Goal: Information Seeking & Learning: Learn about a topic

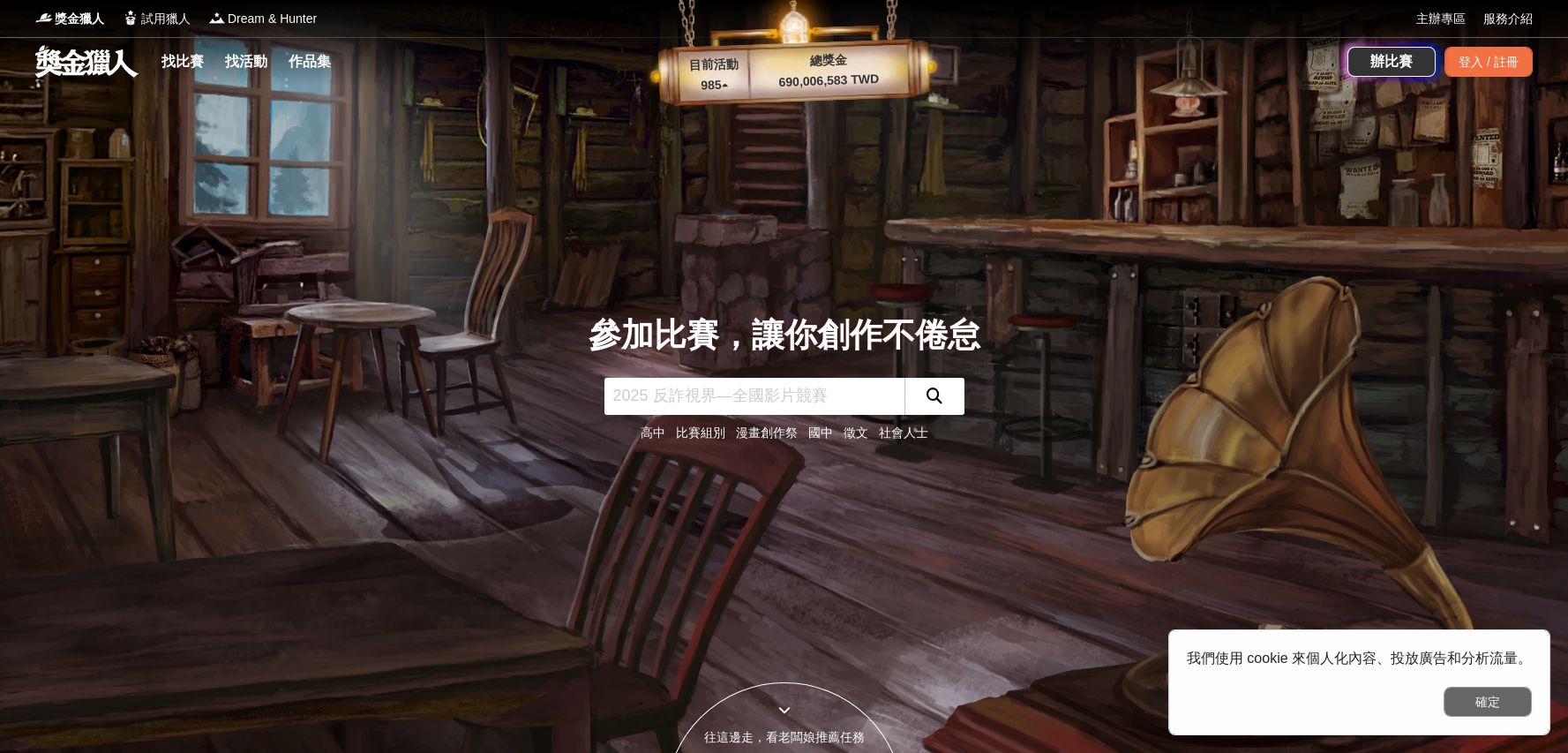
click at [1504, 695] on button "確定" at bounding box center [1487, 702] width 88 height 30
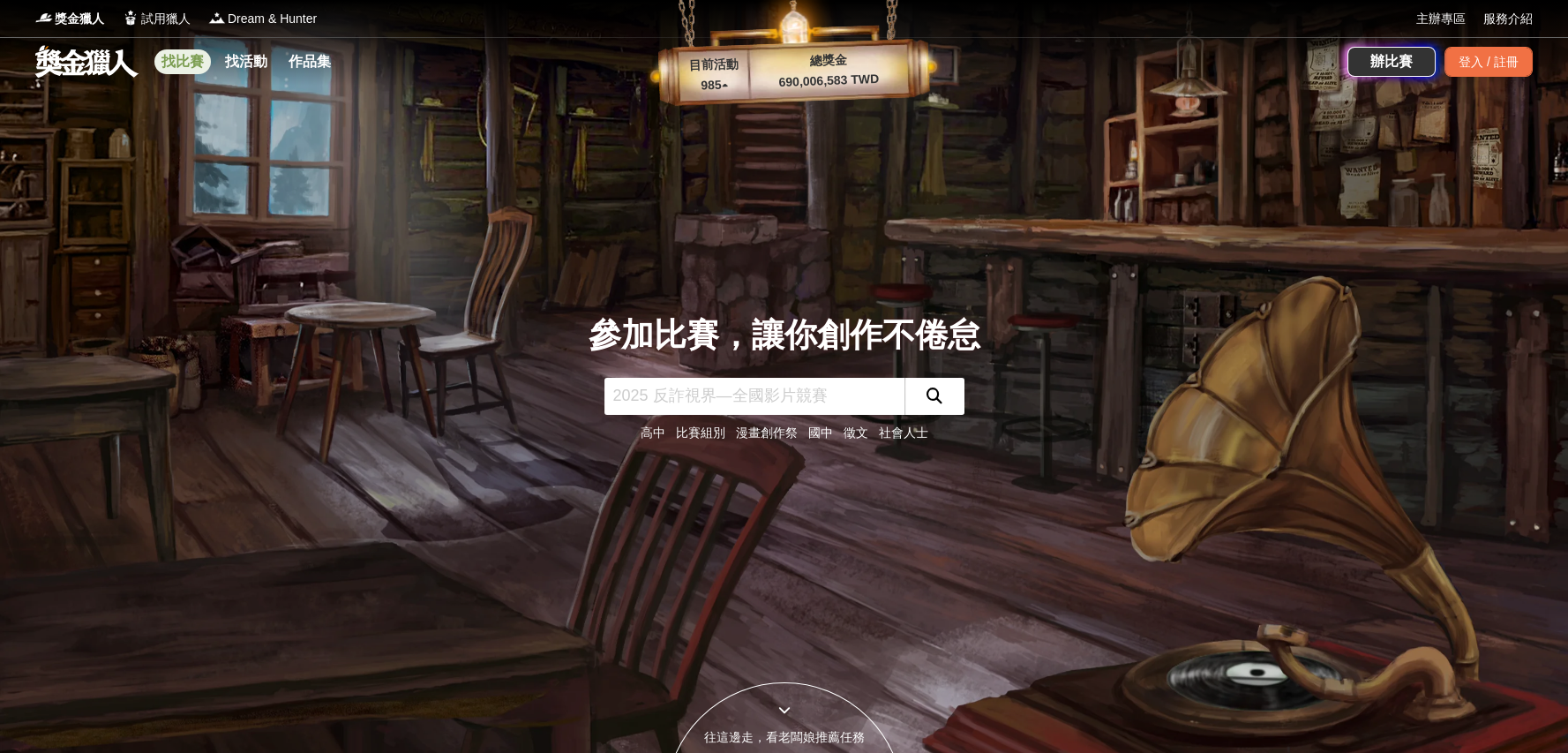
click at [190, 65] on link "找比賽" at bounding box center [183, 62] width 57 height 25
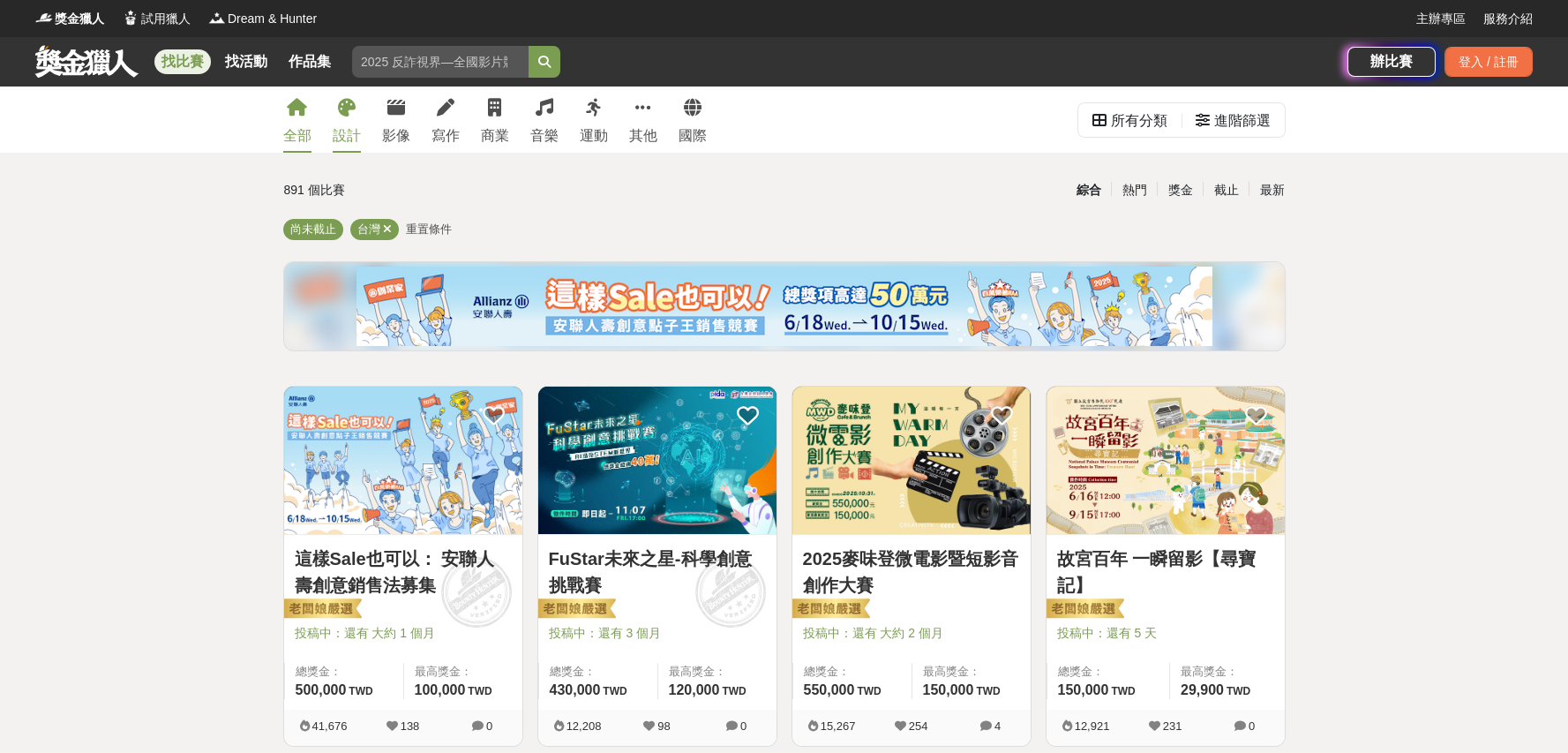
click at [340, 122] on link "設計" at bounding box center [346, 120] width 28 height 66
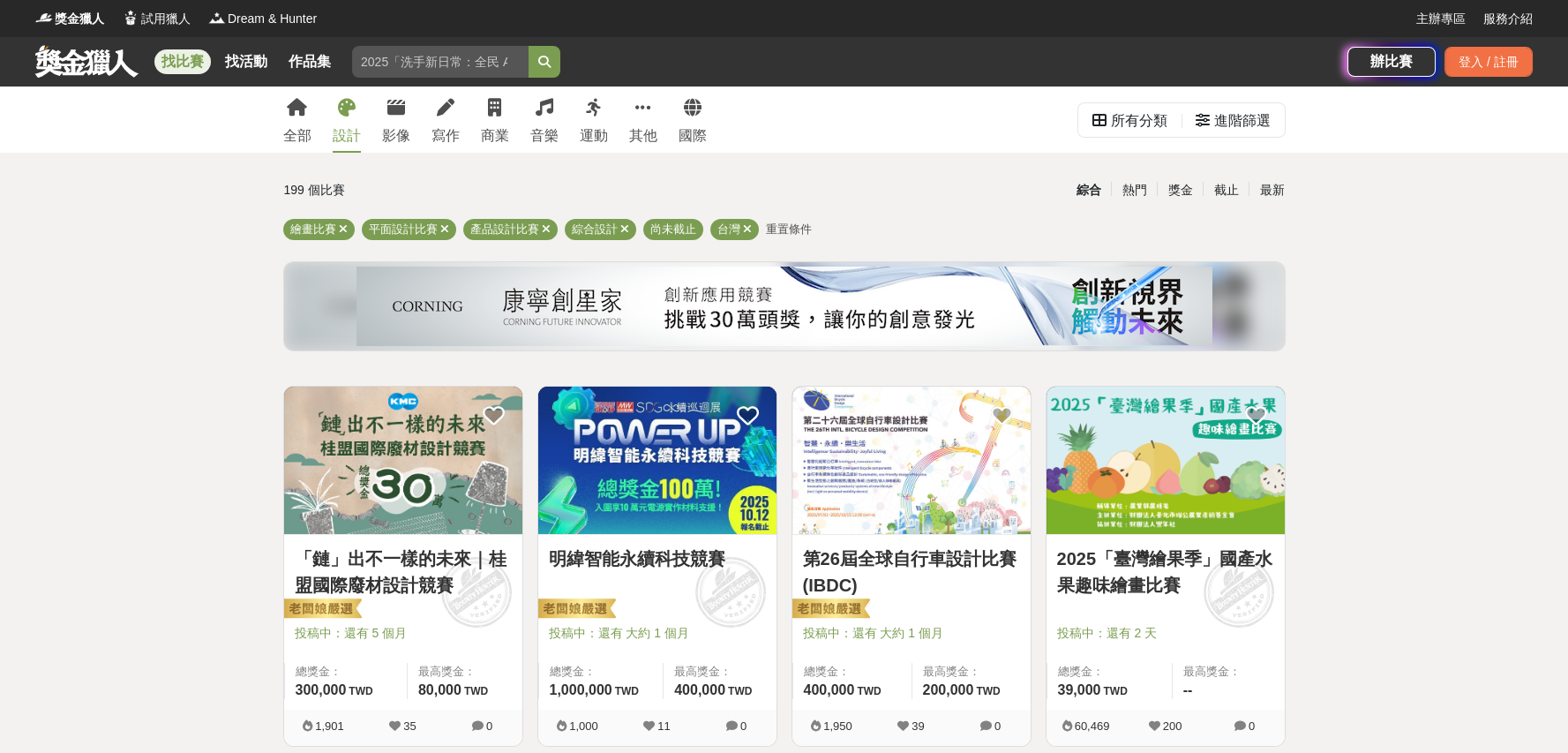
click at [666, 118] on div "全部 設計 影像 寫作 商業 音樂 運動 其他 國際" at bounding box center [495, 120] width 445 height 66
click at [653, 120] on link "其他" at bounding box center [643, 120] width 28 height 66
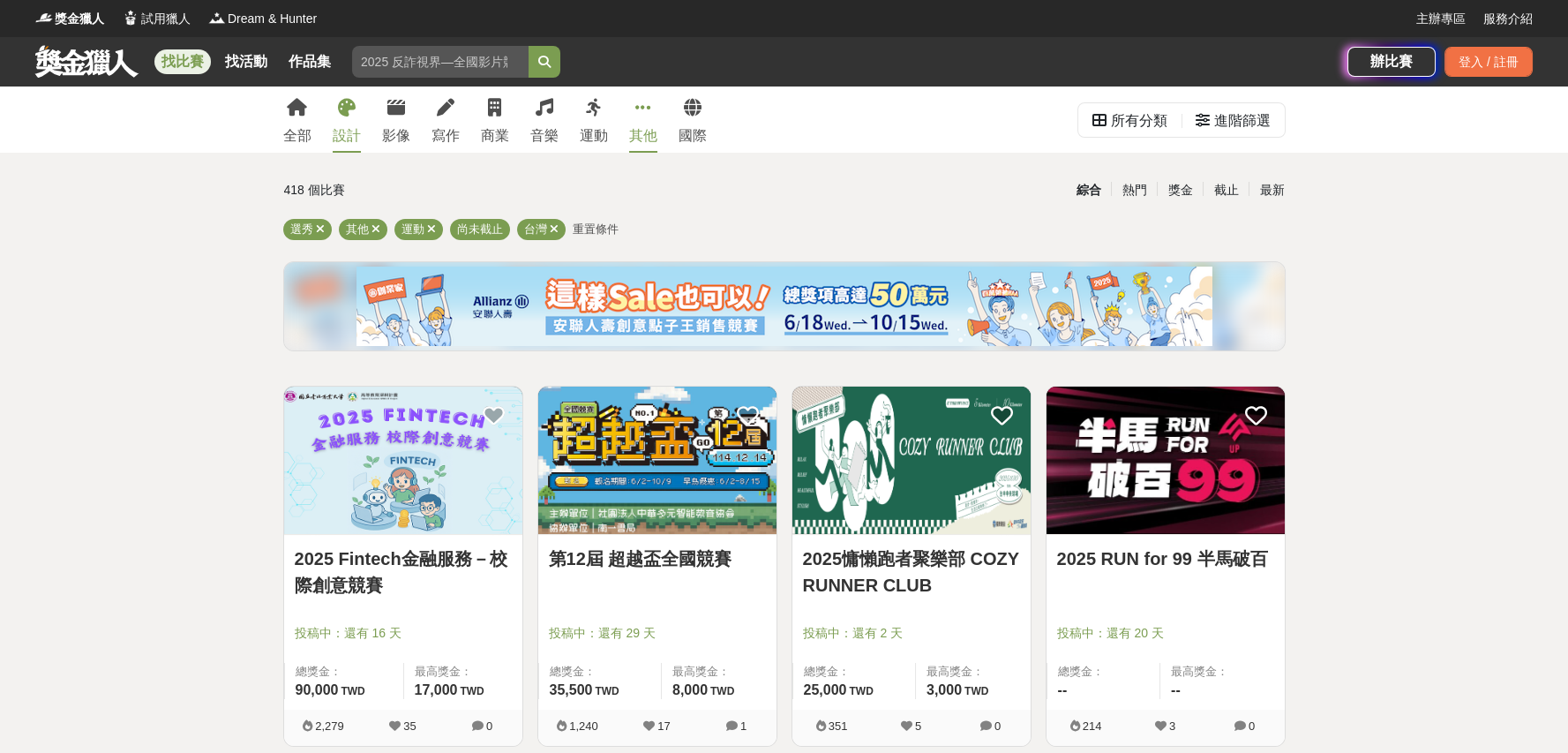
click at [344, 126] on div "設計" at bounding box center [346, 136] width 28 height 21
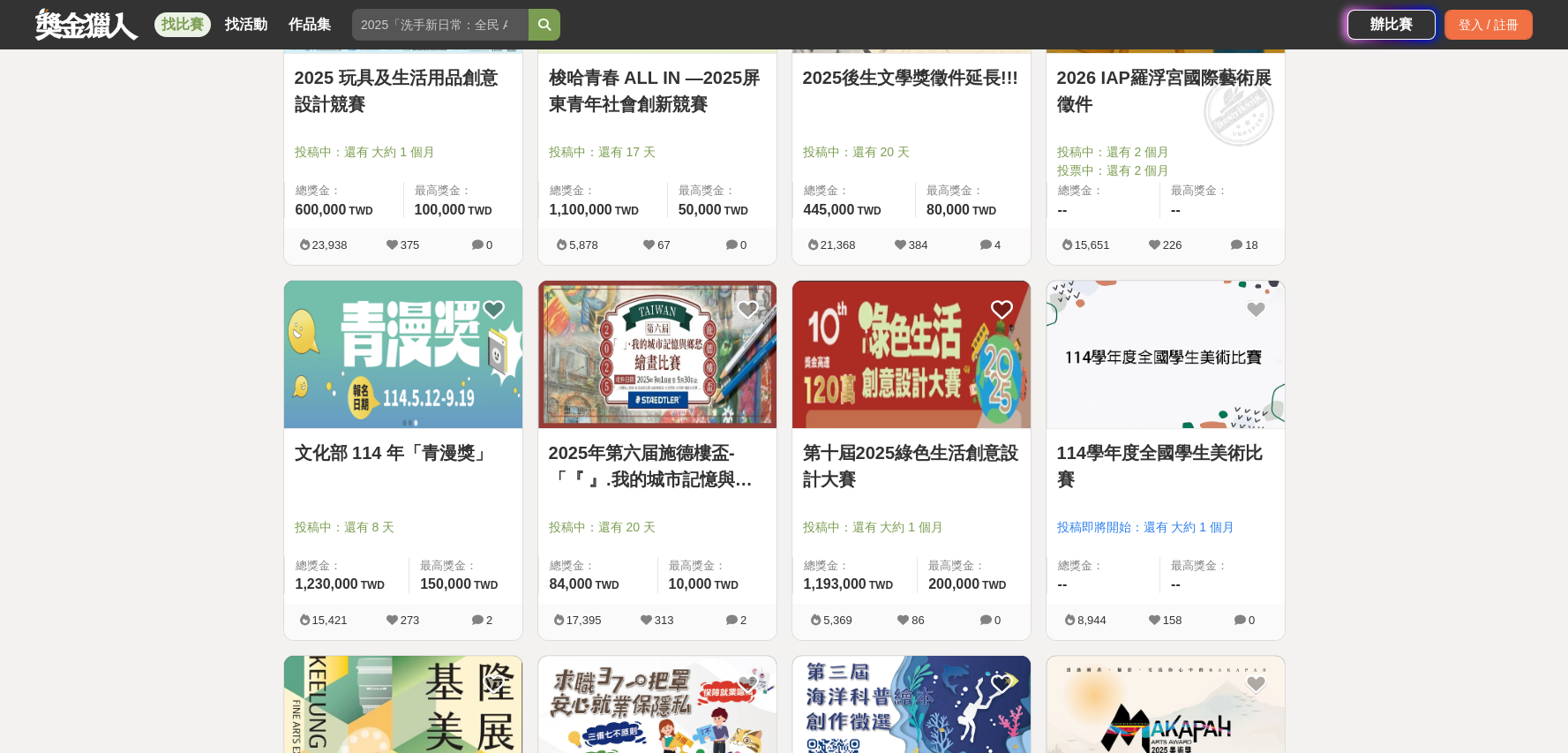
scroll to position [883, 0]
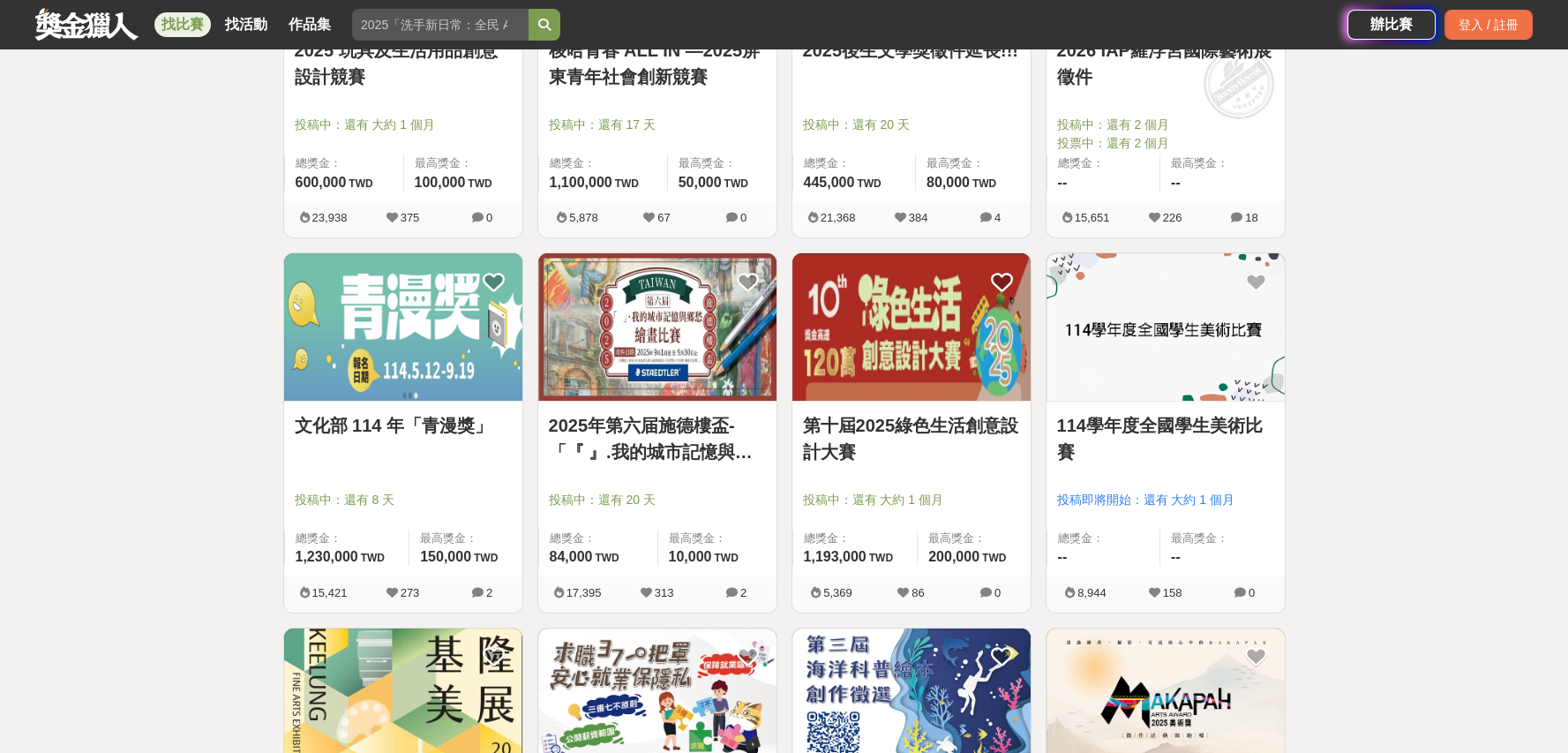
click at [395, 363] on img at bounding box center [403, 328] width 239 height 148
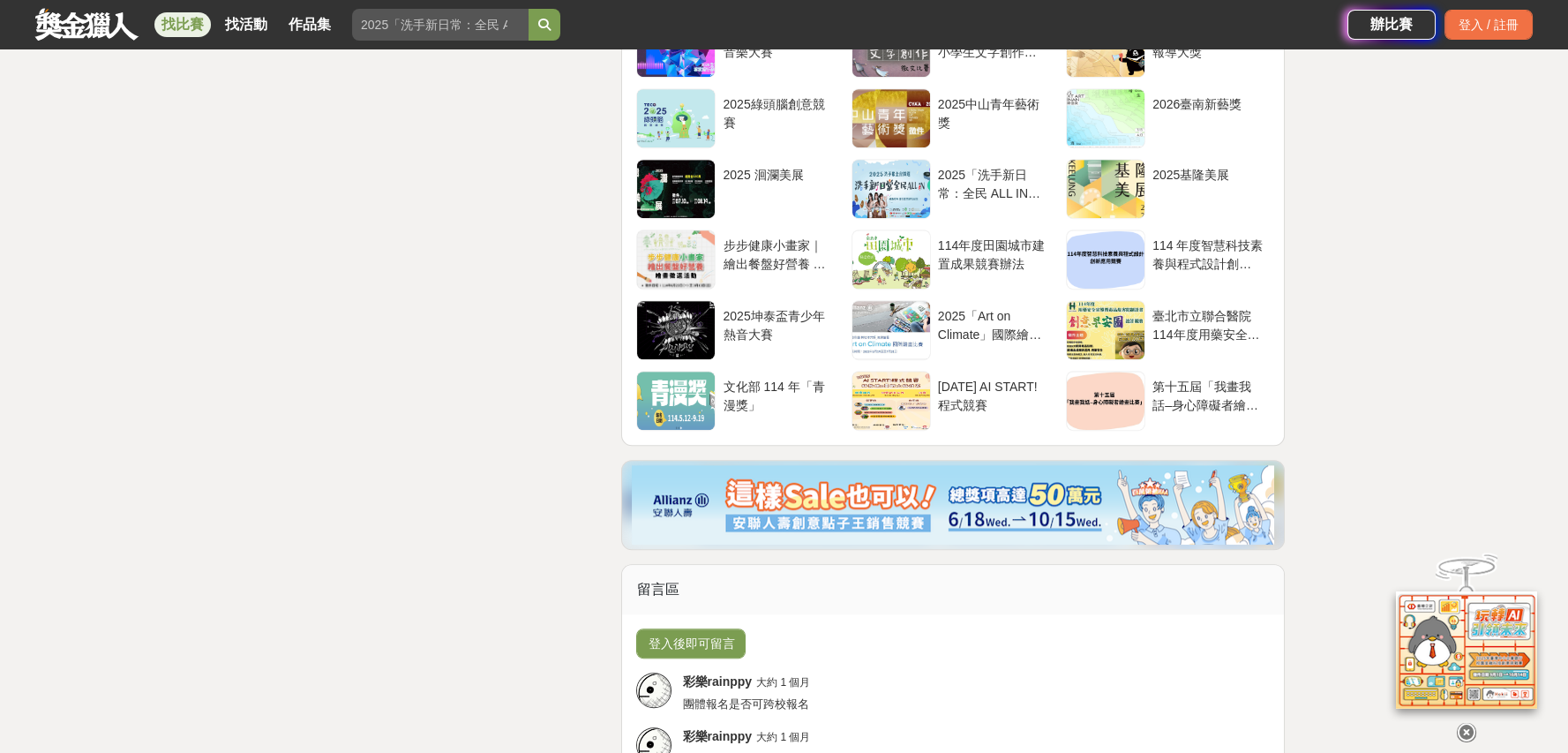
scroll to position [3559, 0]
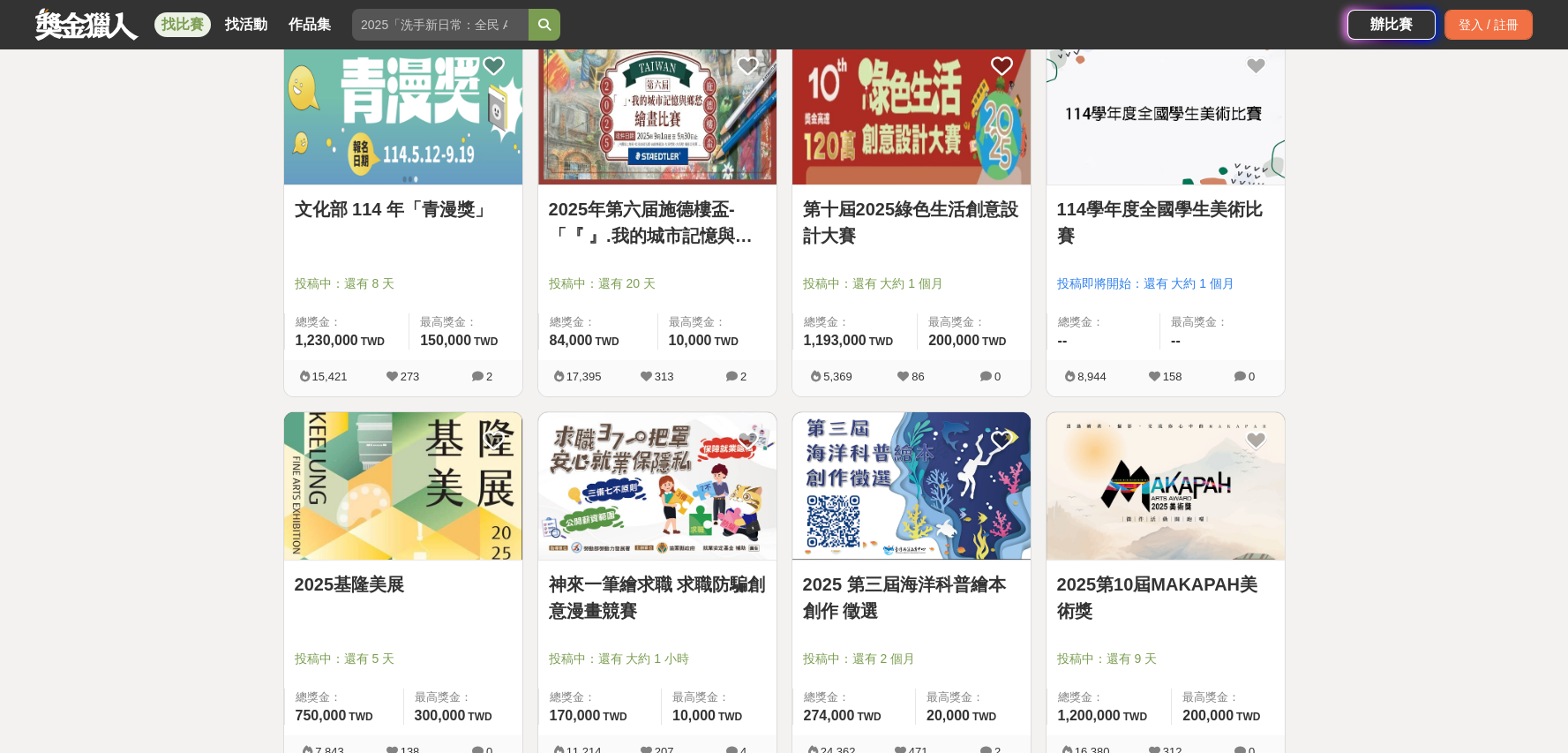
scroll to position [1177, 0]
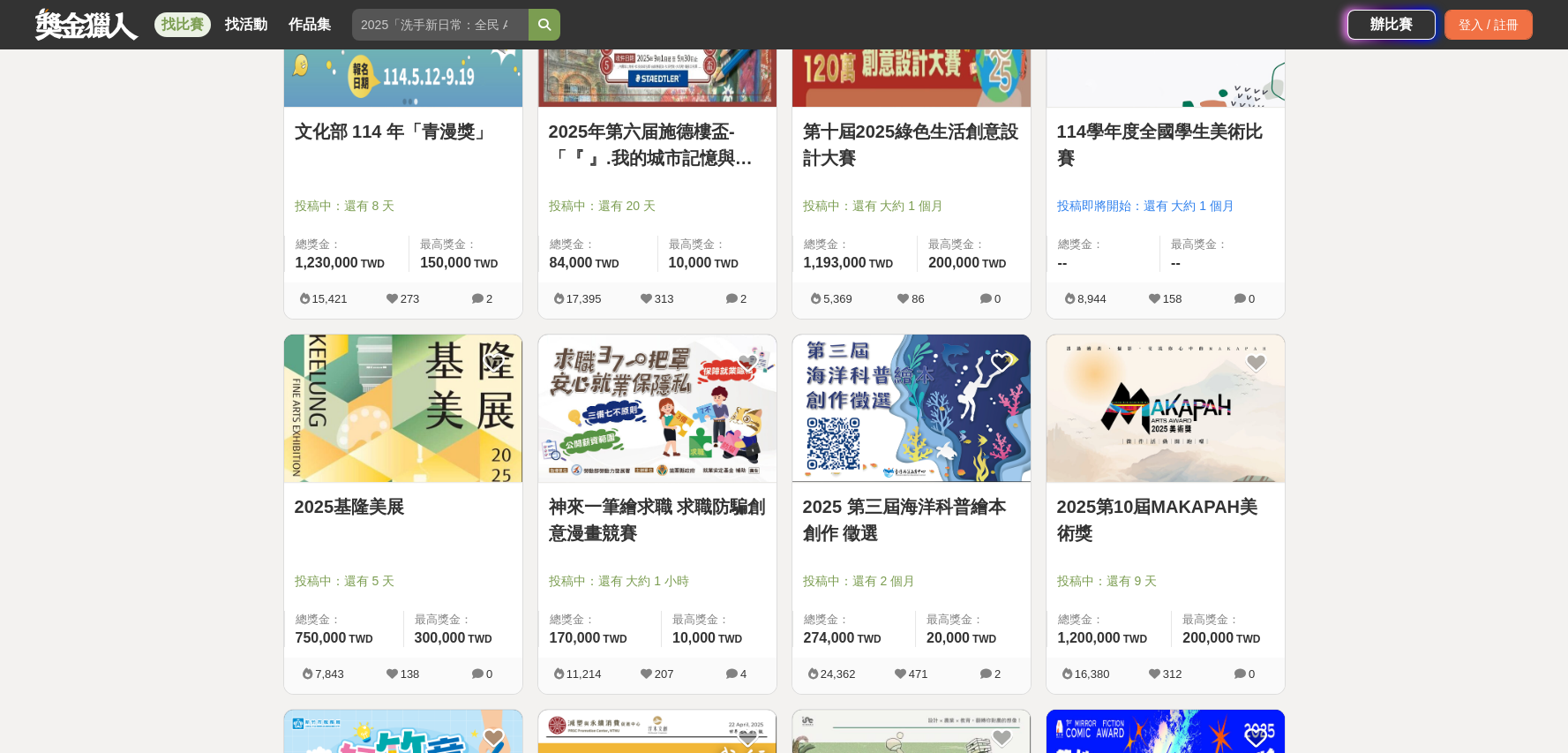
click at [1199, 415] on img at bounding box center [1166, 408] width 239 height 148
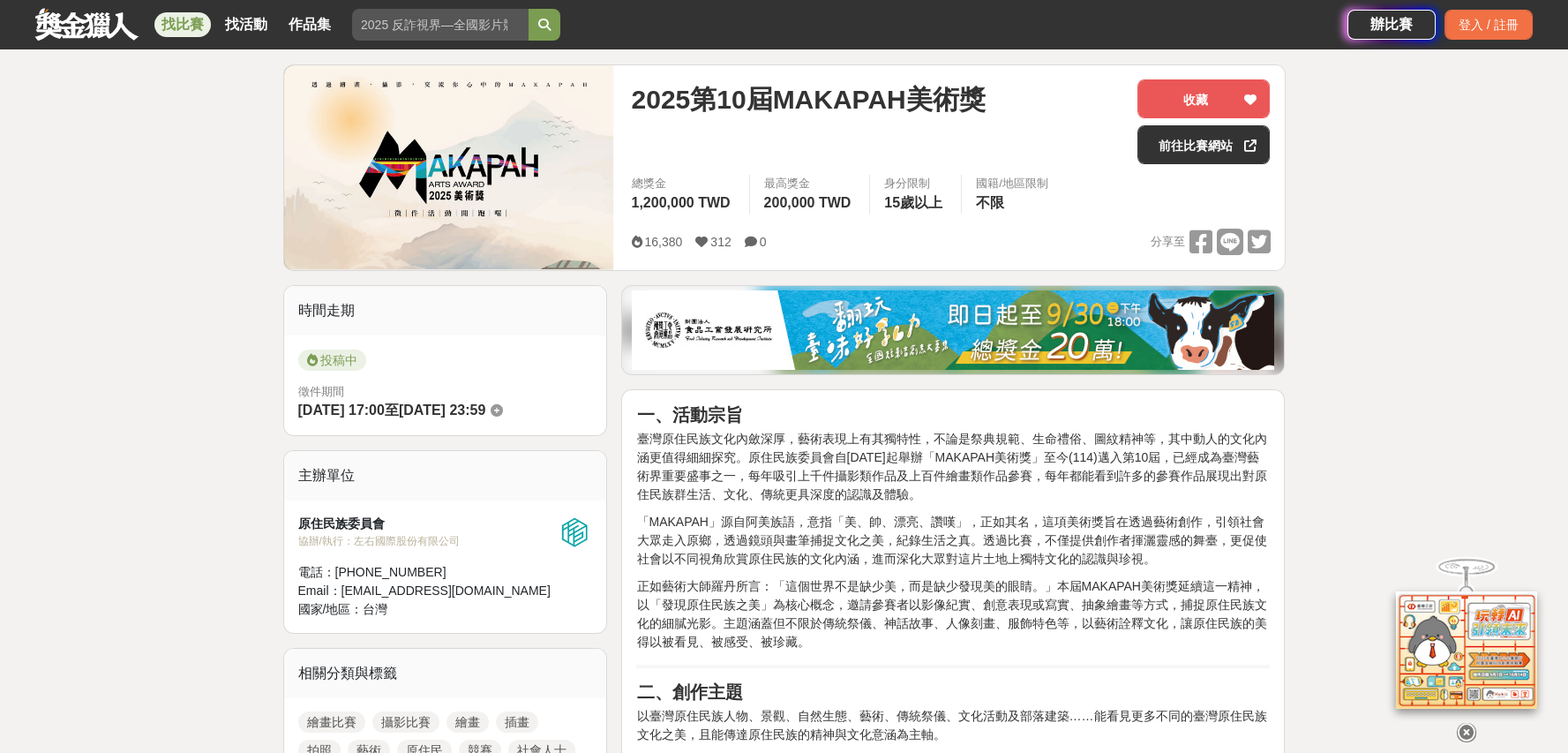
scroll to position [294, 0]
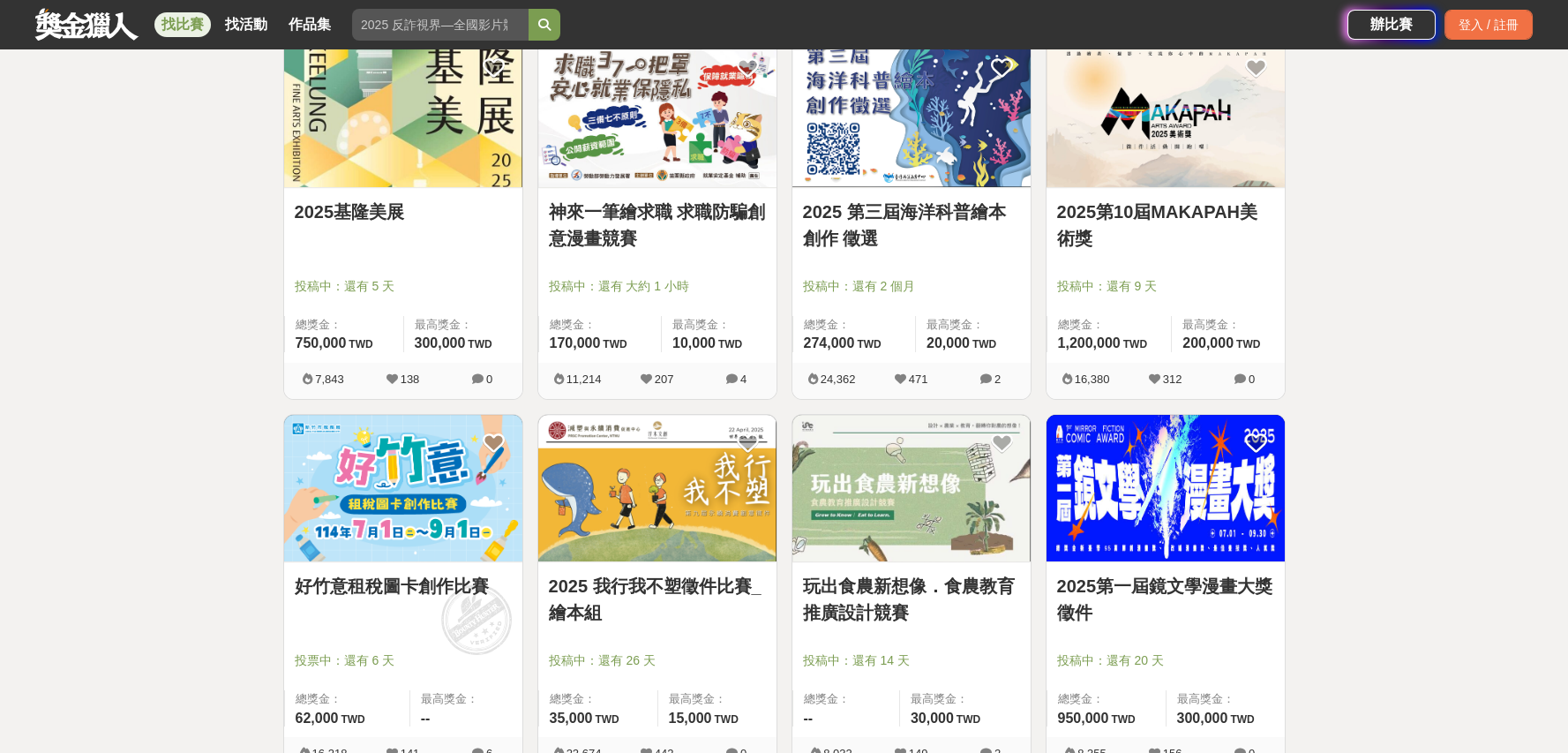
scroll to position [1619, 0]
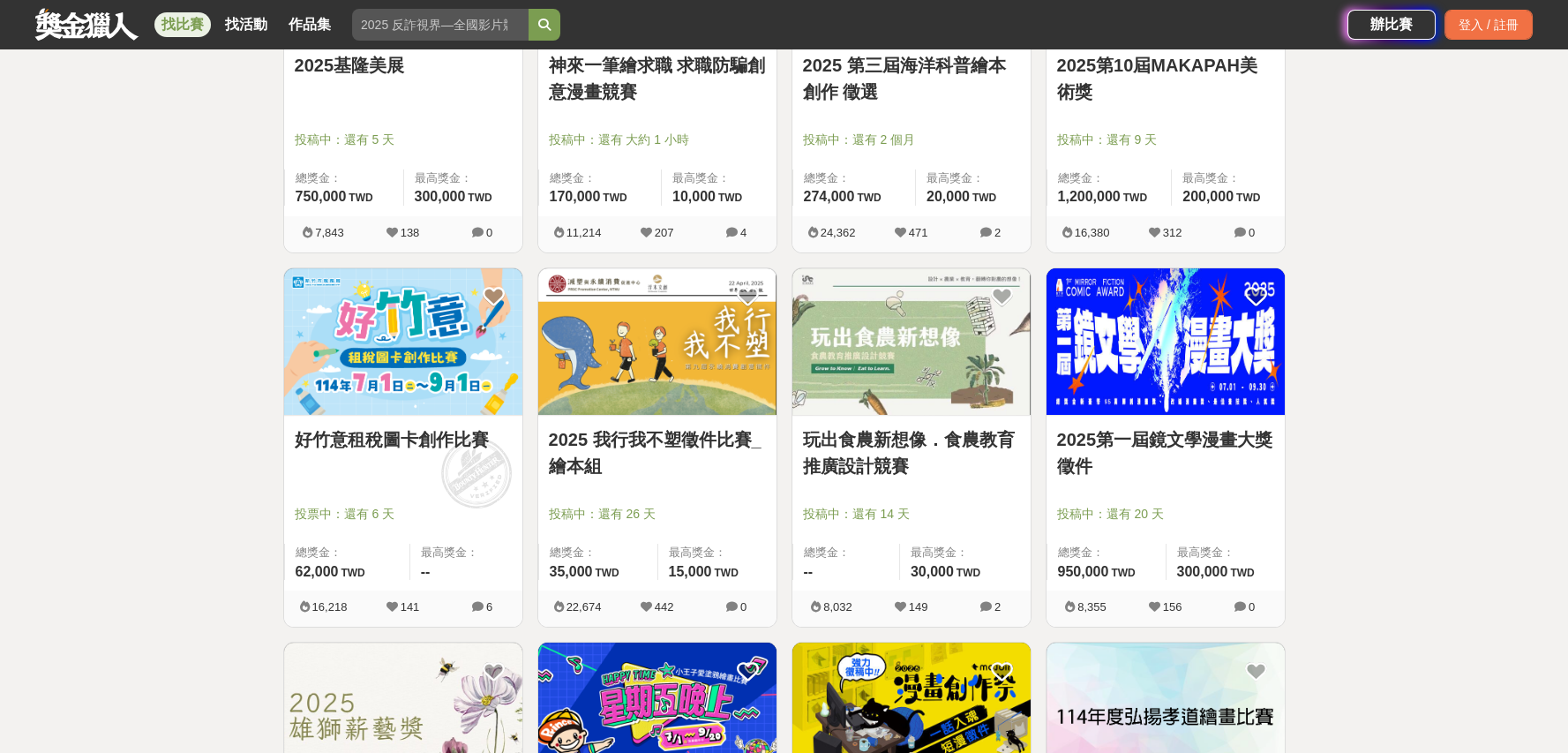
click at [1196, 351] on img at bounding box center [1166, 343] width 239 height 148
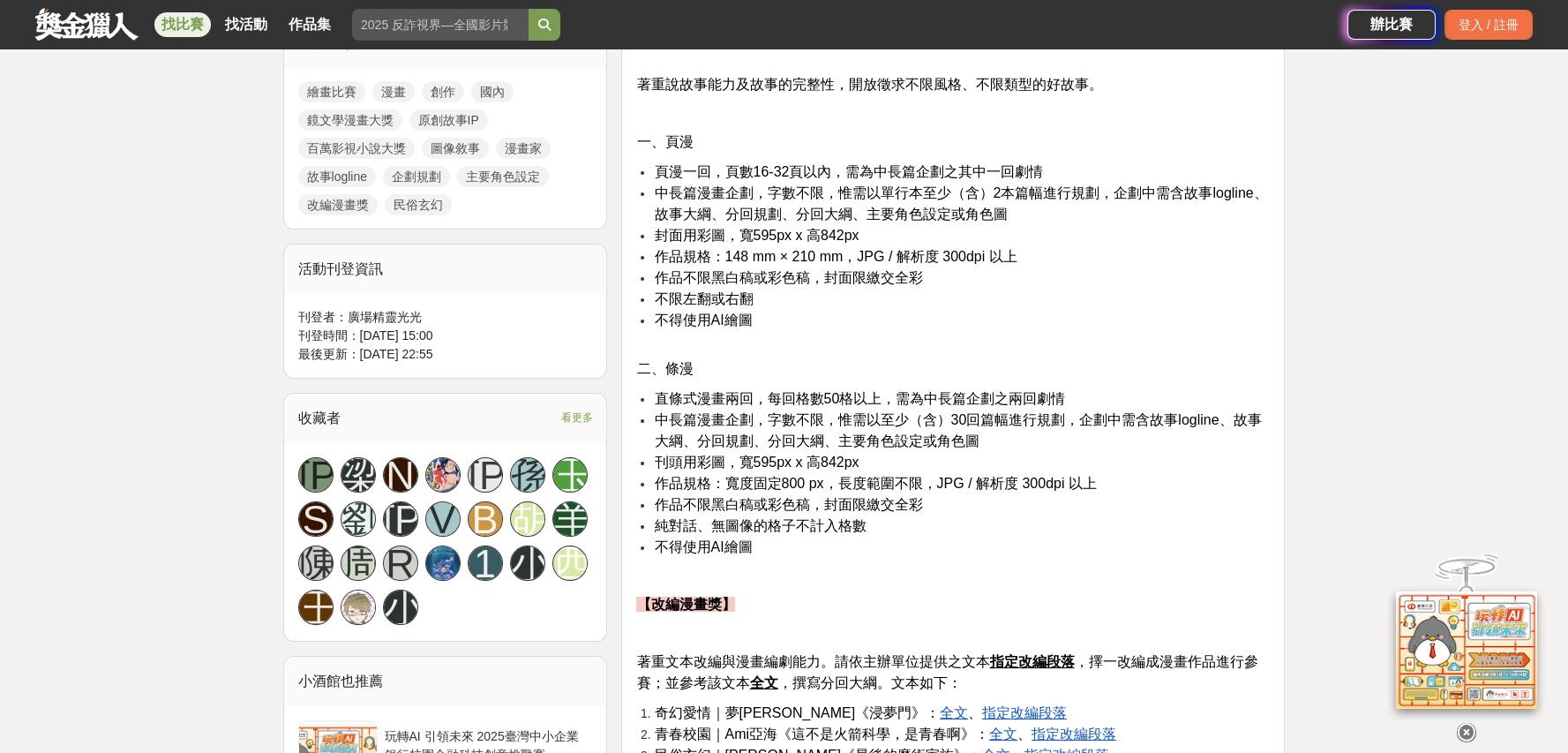
scroll to position [863, 0]
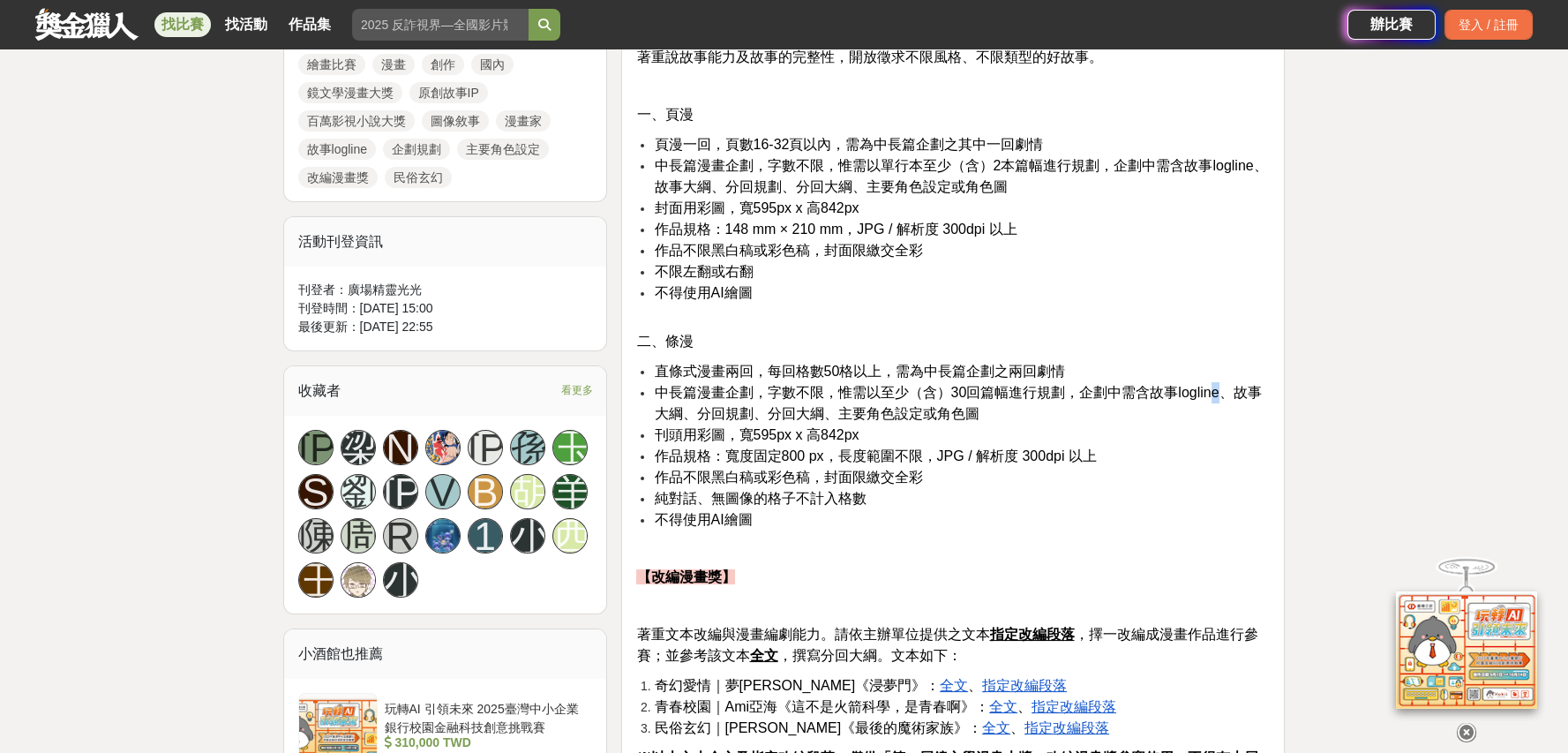
click at [1220, 384] on span "中長篇漫畫企劃，字數不限，惟需以至少（含）30回篇幅進行規劃，企劃中需含故事logline、故事大綱、分回規劃、分回大綱、主要角色設定或角色圖" at bounding box center [957, 402] width 607 height 36
click at [1104, 396] on span "中長篇漫畫企劃，字數不限，惟需以至少（含）30回篇幅進行規劃，企劃中需含故事logline、故事大綱、分回規劃、分回大綱、主要角色設定或角色圖" at bounding box center [957, 402] width 607 height 36
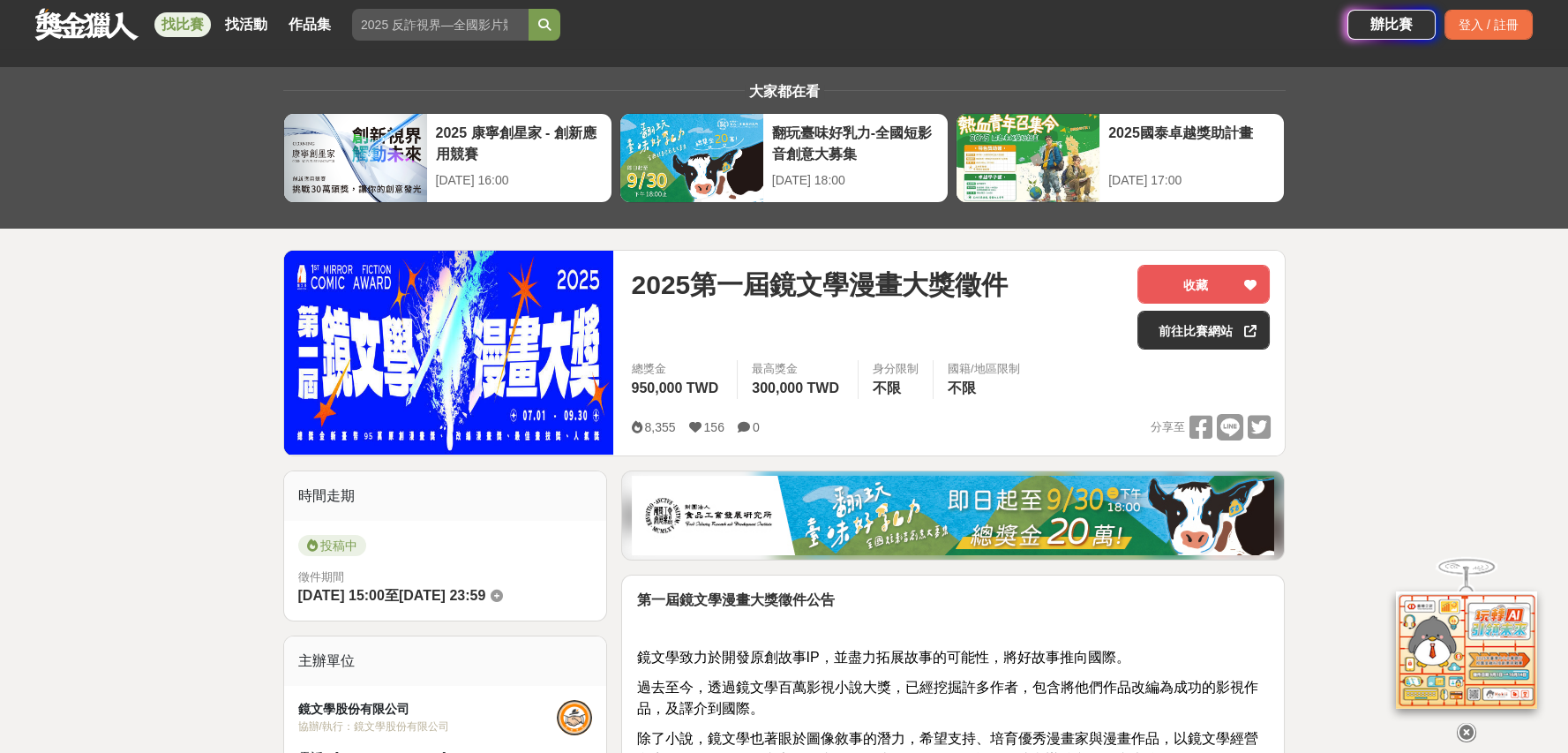
scroll to position [0, 0]
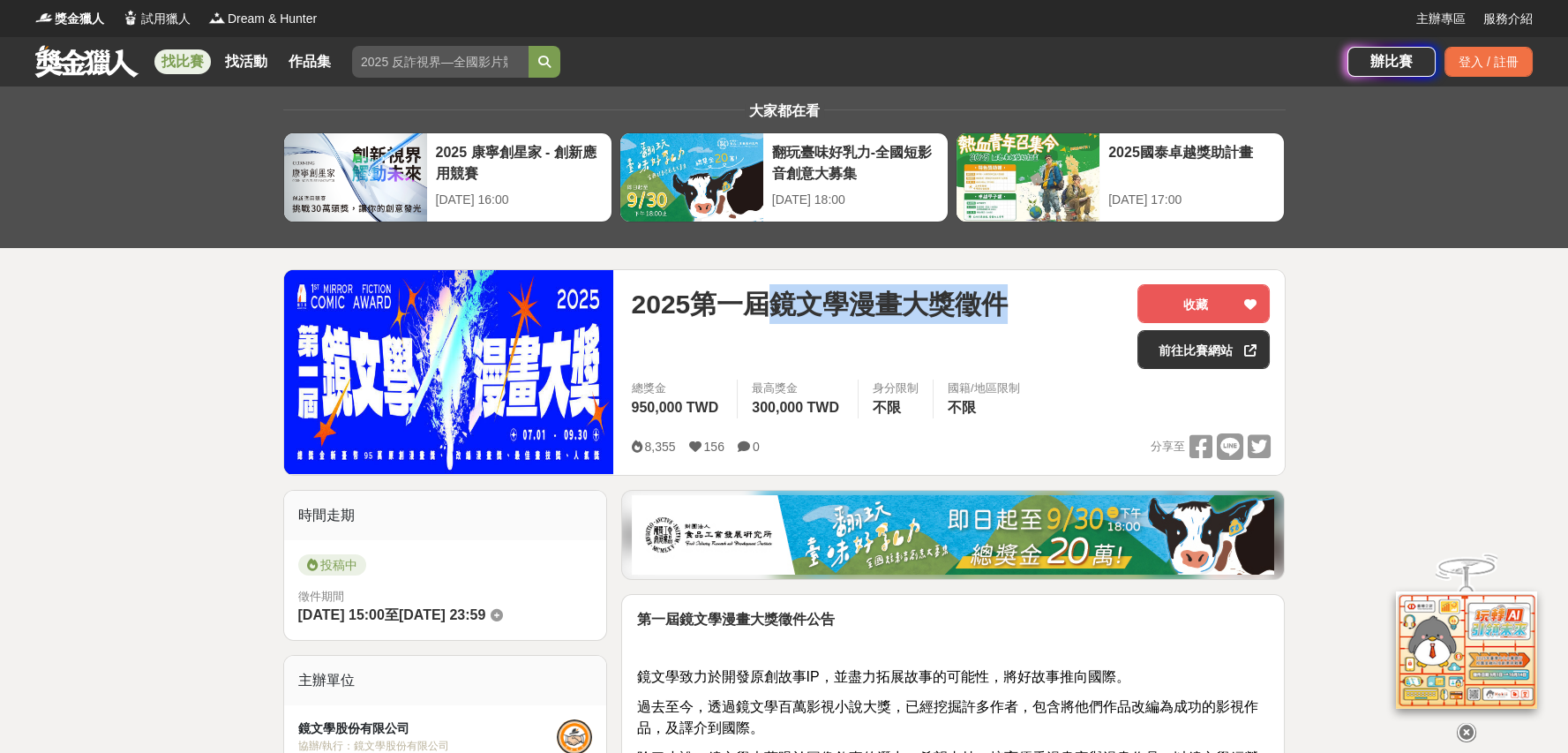
drag, startPoint x: 770, startPoint y: 308, endPoint x: 1001, endPoint y: 310, distance: 231.0
click at [1001, 310] on span "2025第一屆鏡文學漫畫大獎徵件" at bounding box center [819, 305] width 377 height 40
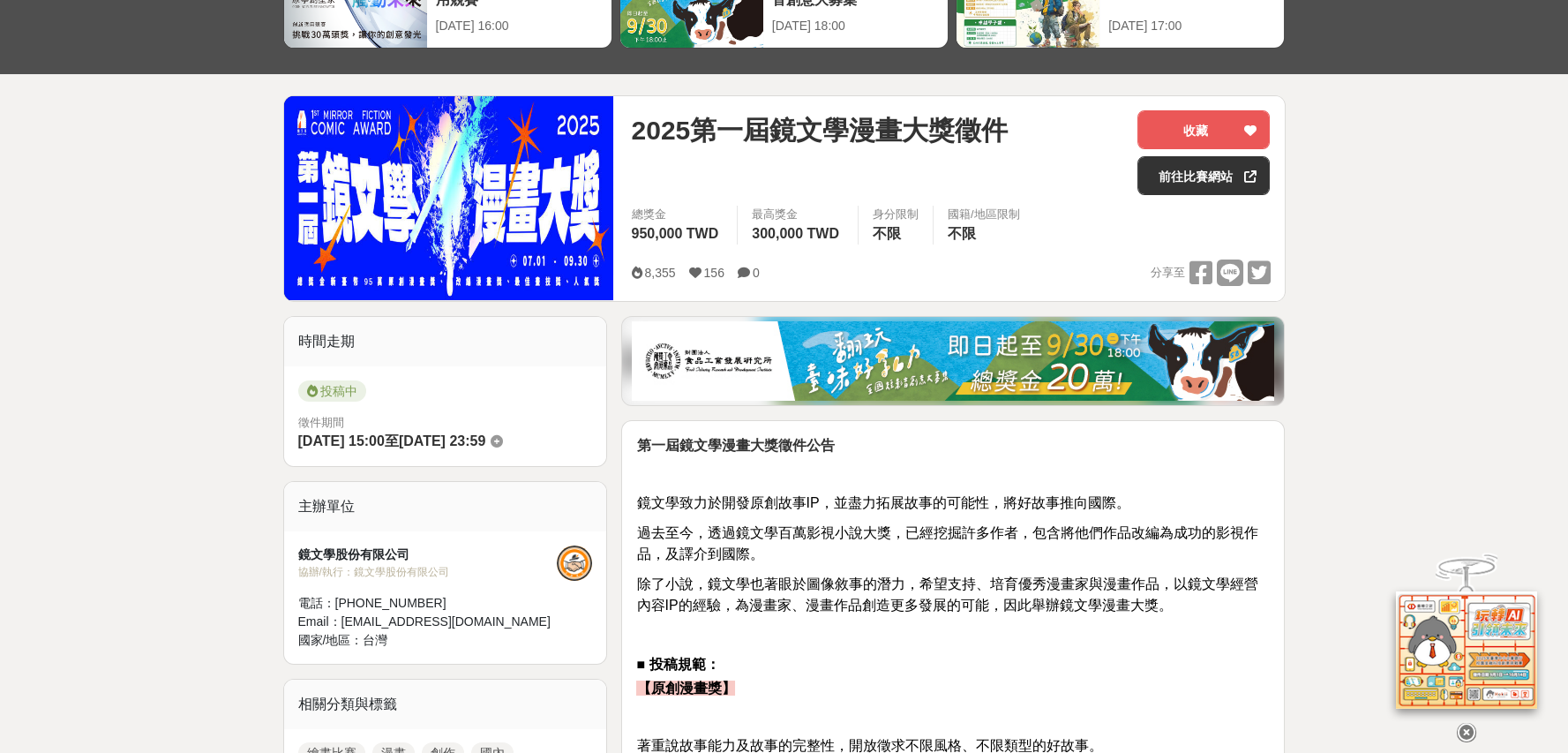
scroll to position [294, 0]
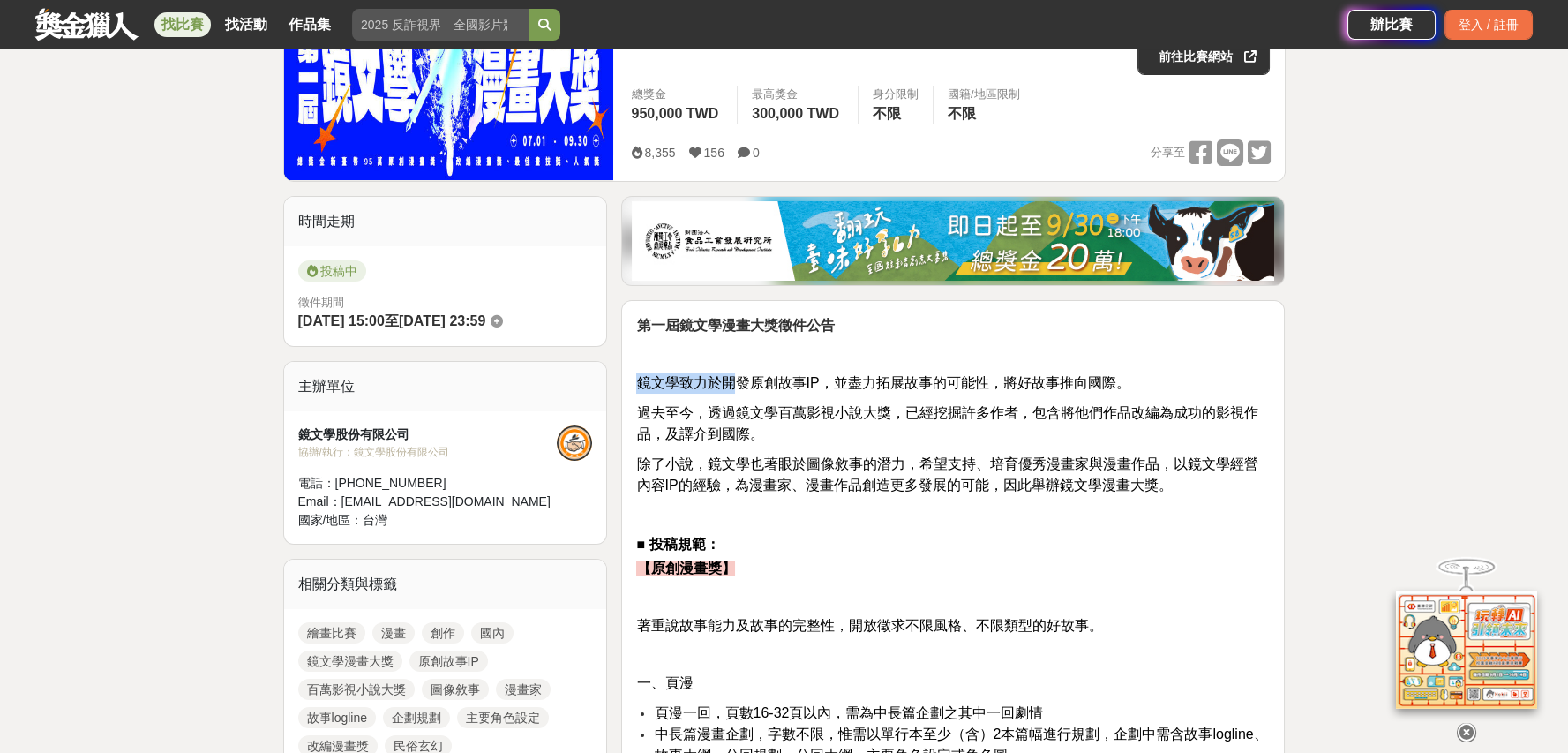
drag, startPoint x: 730, startPoint y: 377, endPoint x: 927, endPoint y: 357, distance: 198.0
click at [941, 376] on span "鏡文學致力於開發原創故事IP，並盡力拓展故事的可能性，將好故事推向國際。" at bounding box center [882, 382] width 493 height 15
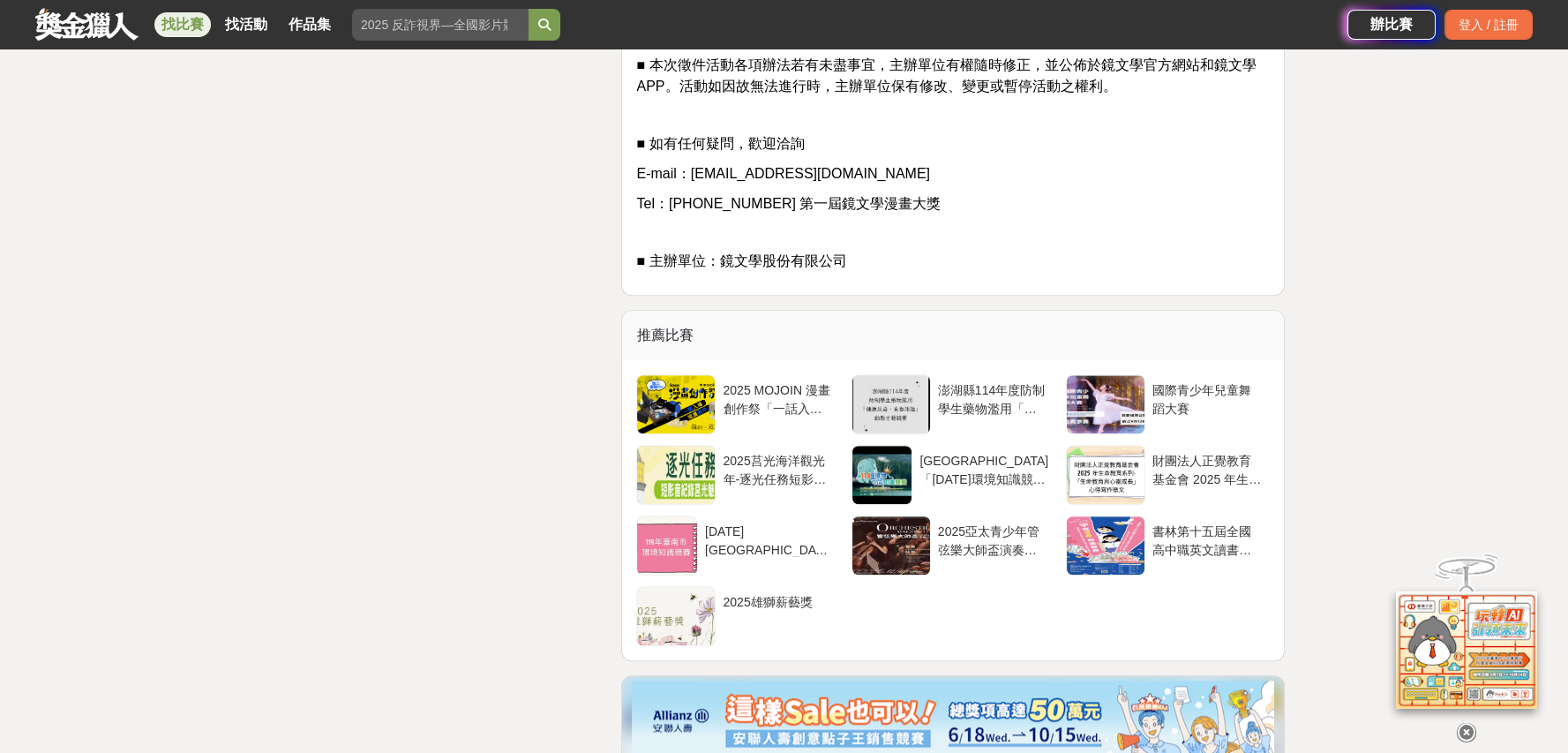
scroll to position [5150, 0]
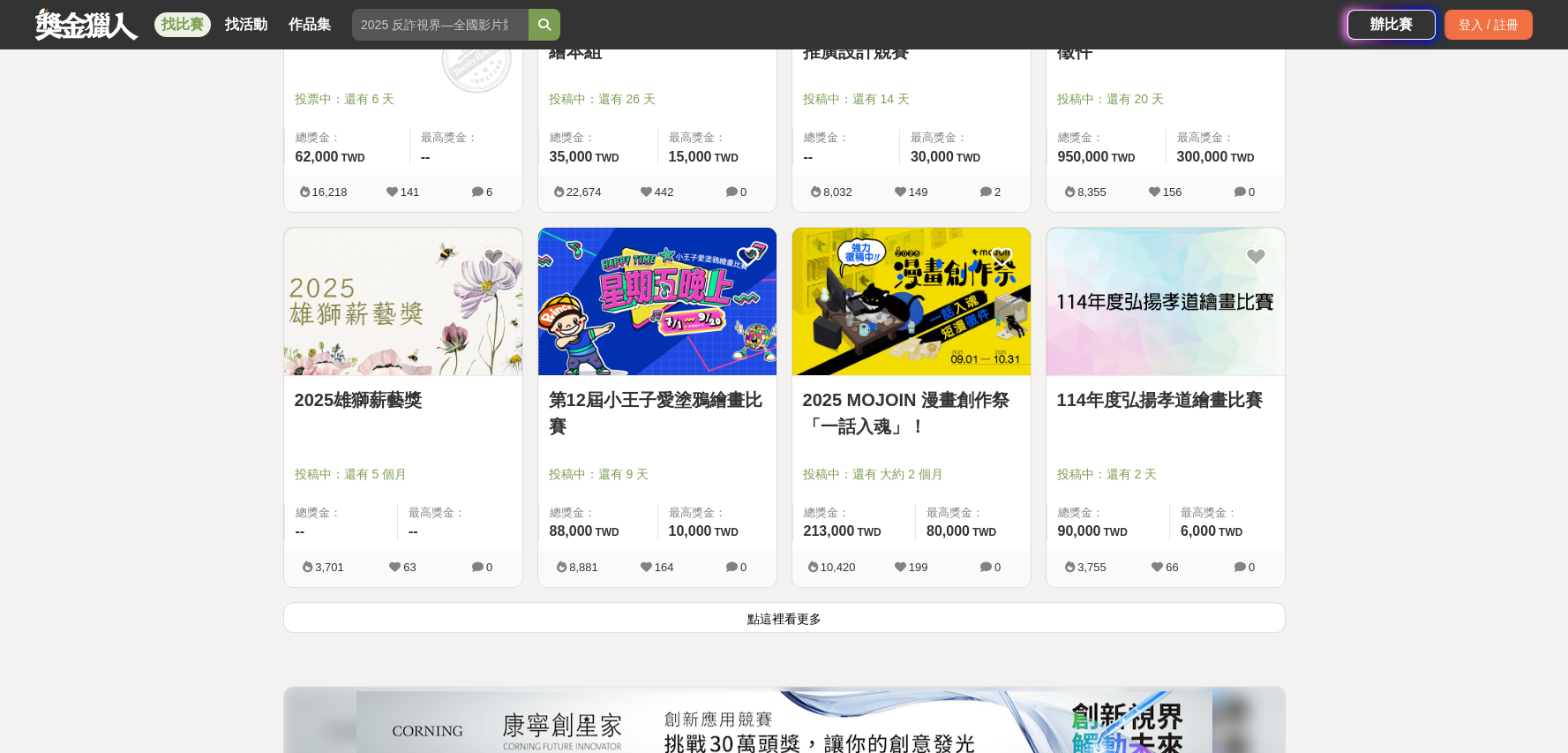
scroll to position [2060, 0]
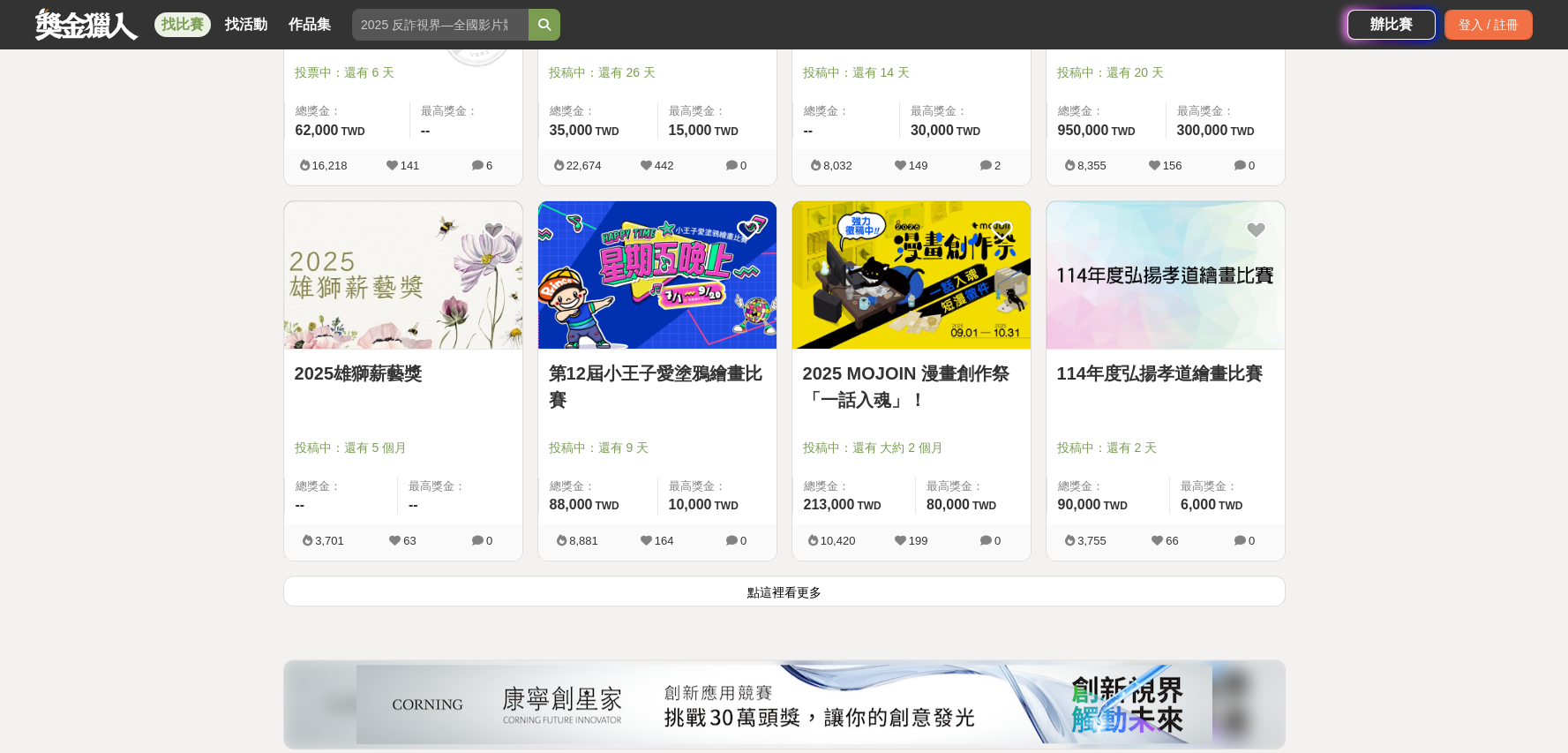
click at [938, 327] on img at bounding box center [911, 276] width 239 height 148
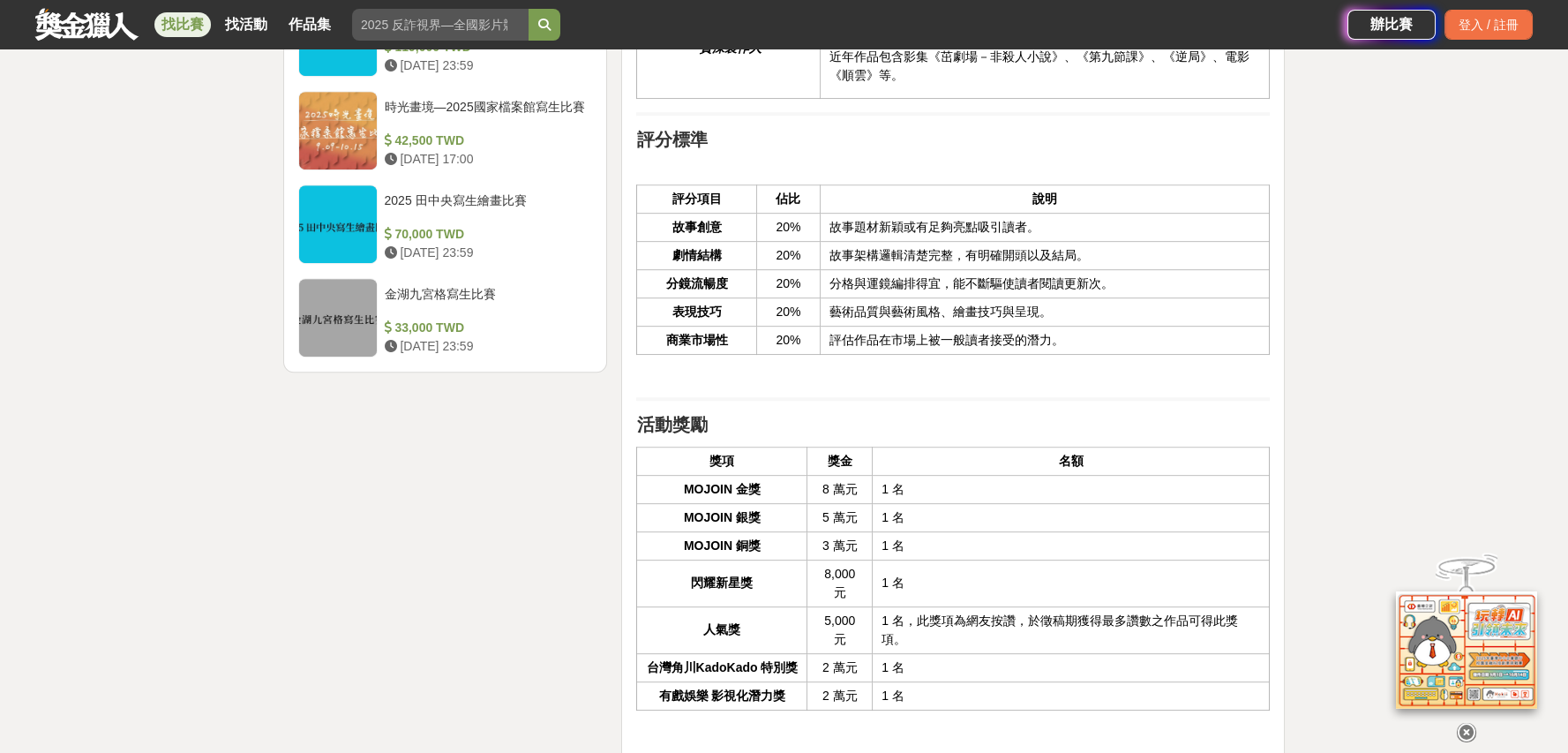
scroll to position [2943, 0]
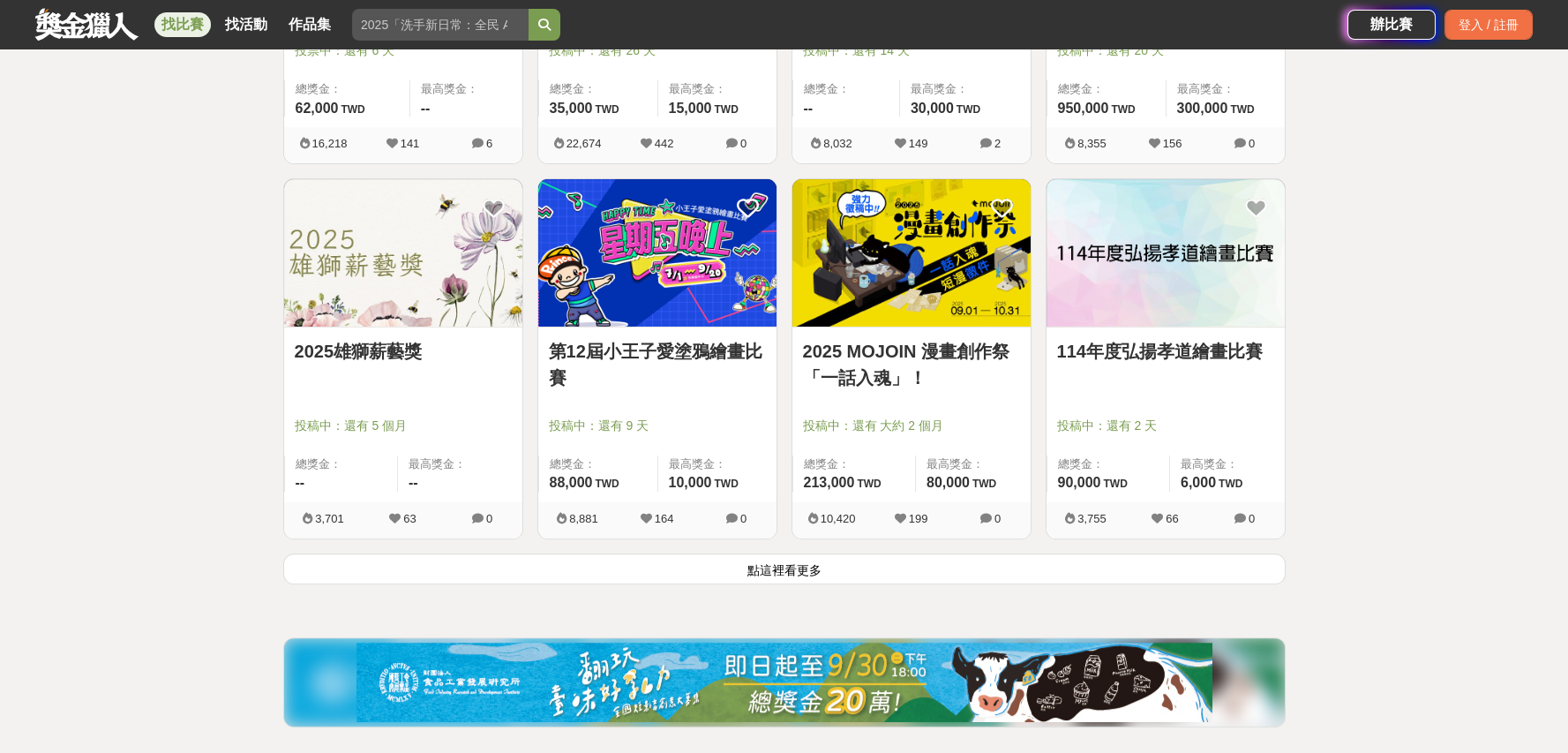
scroll to position [2060, 0]
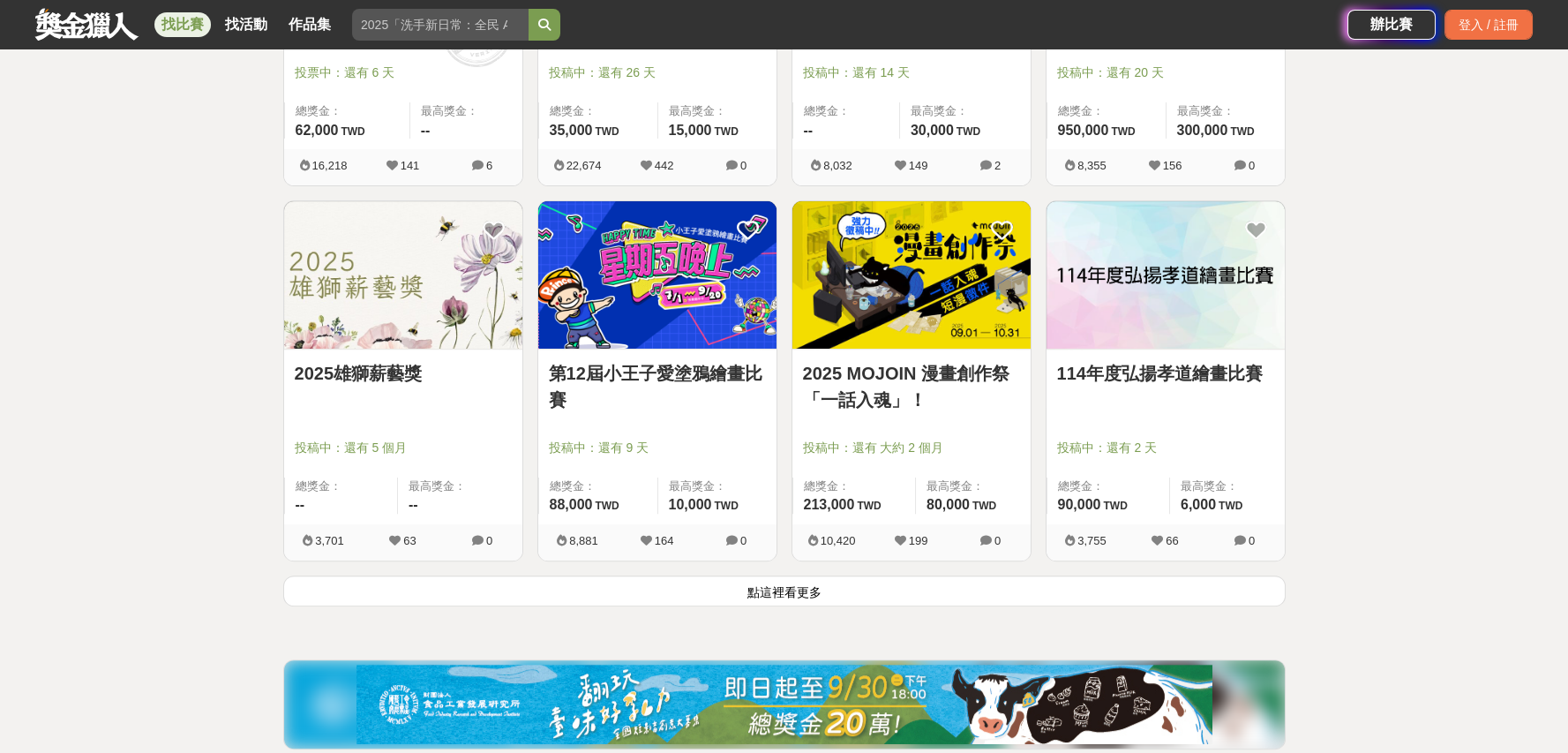
click at [779, 594] on button "點這裡看更多" at bounding box center [784, 590] width 1002 height 31
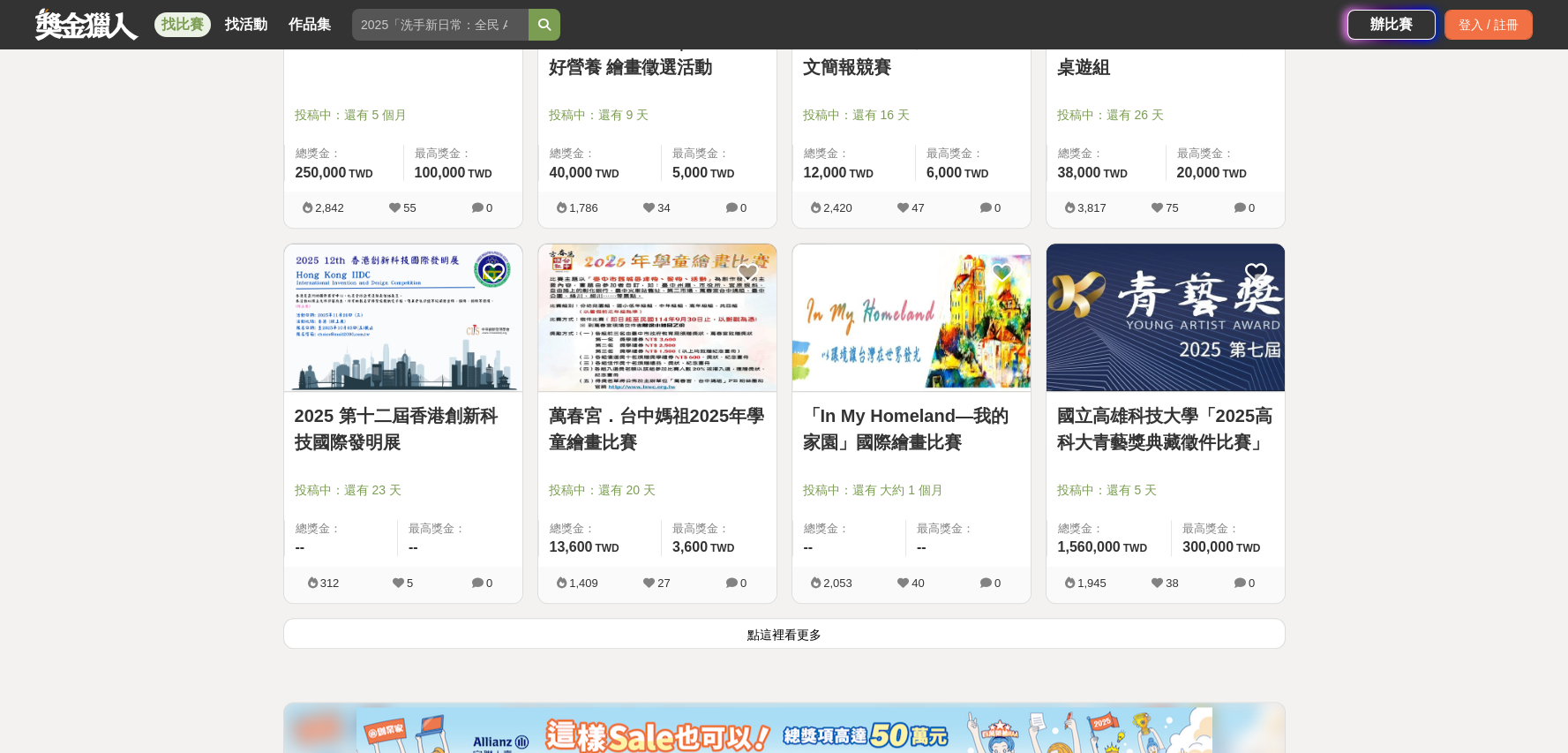
scroll to position [4562, 0]
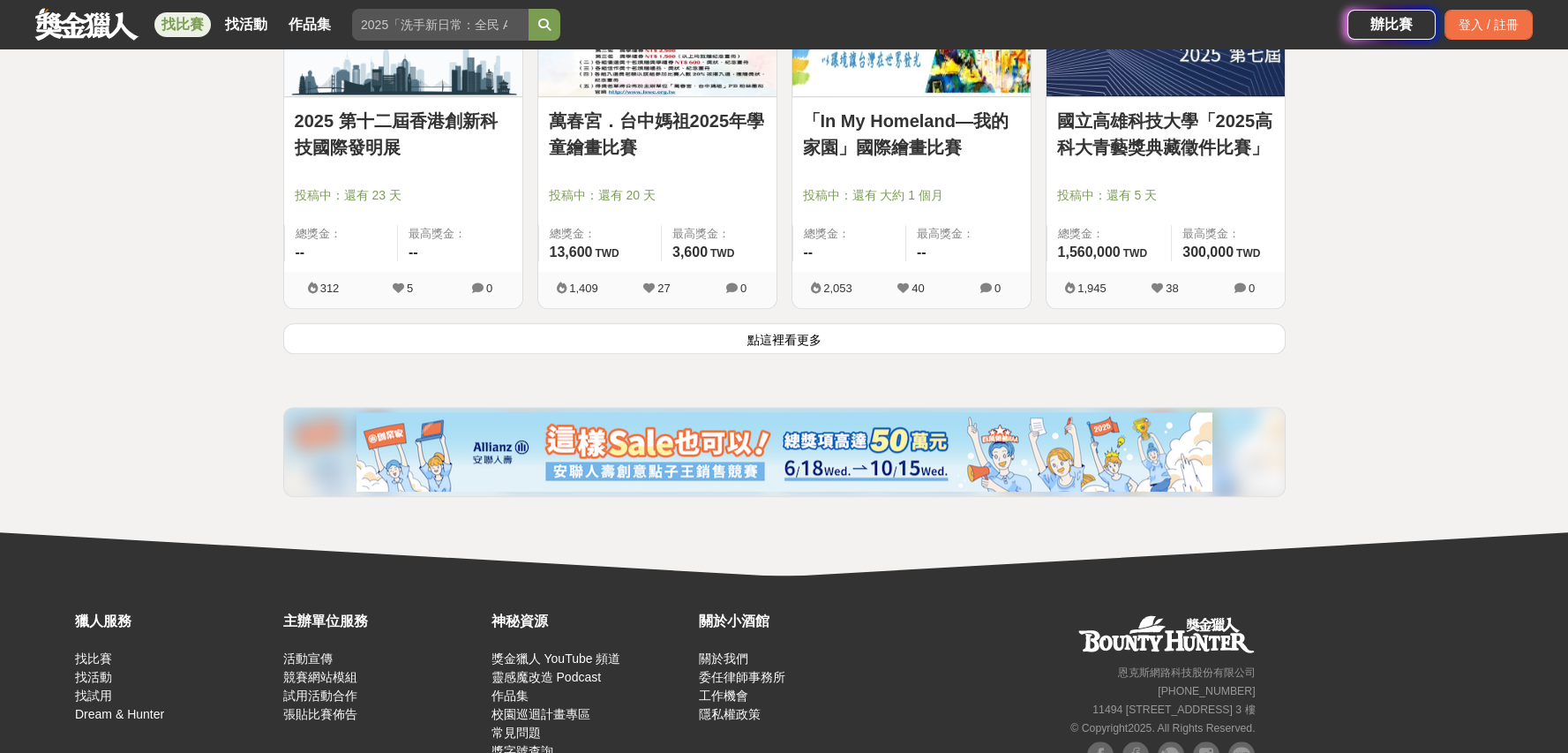
click at [917, 339] on button "點這裡看更多" at bounding box center [784, 339] width 1002 height 31
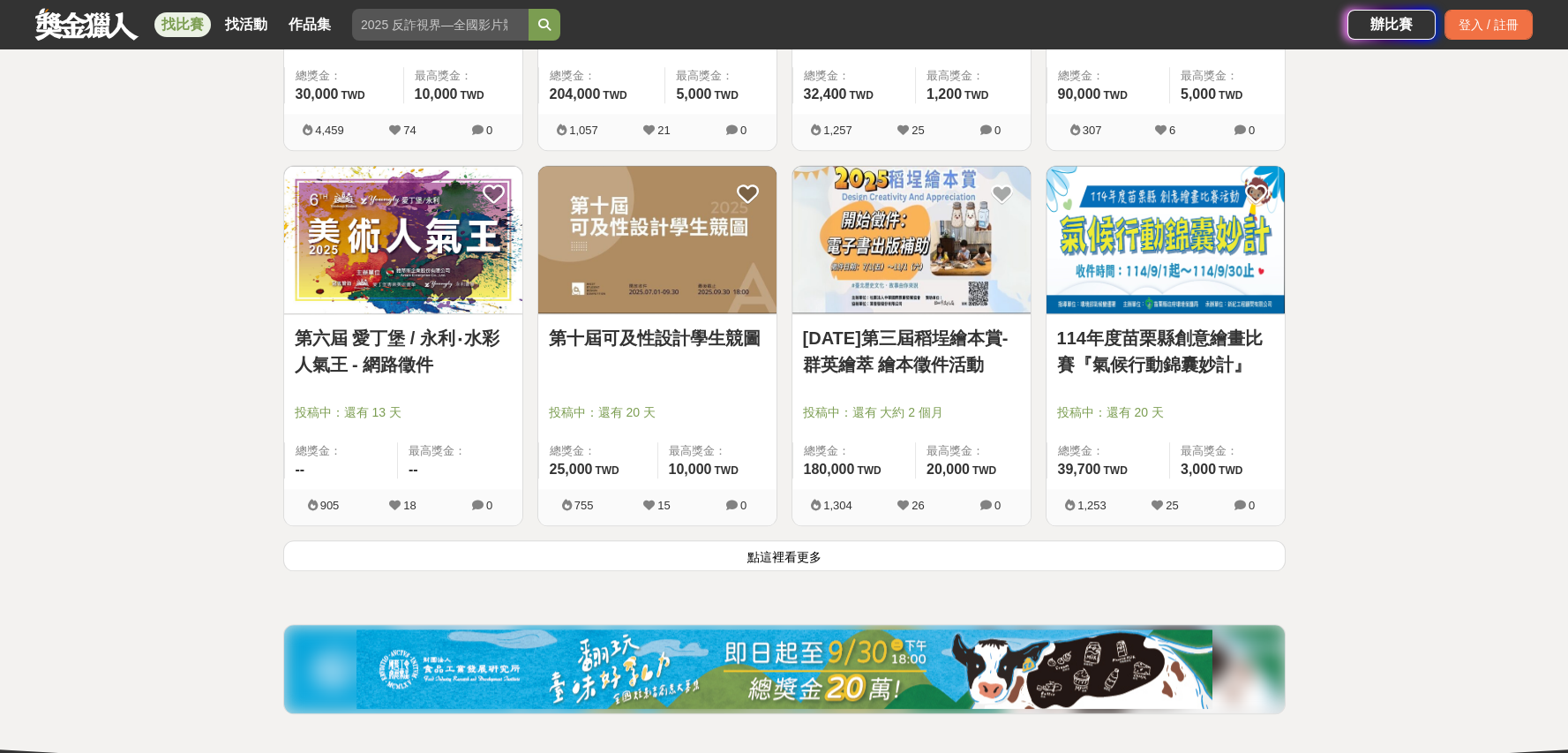
scroll to position [6622, 0]
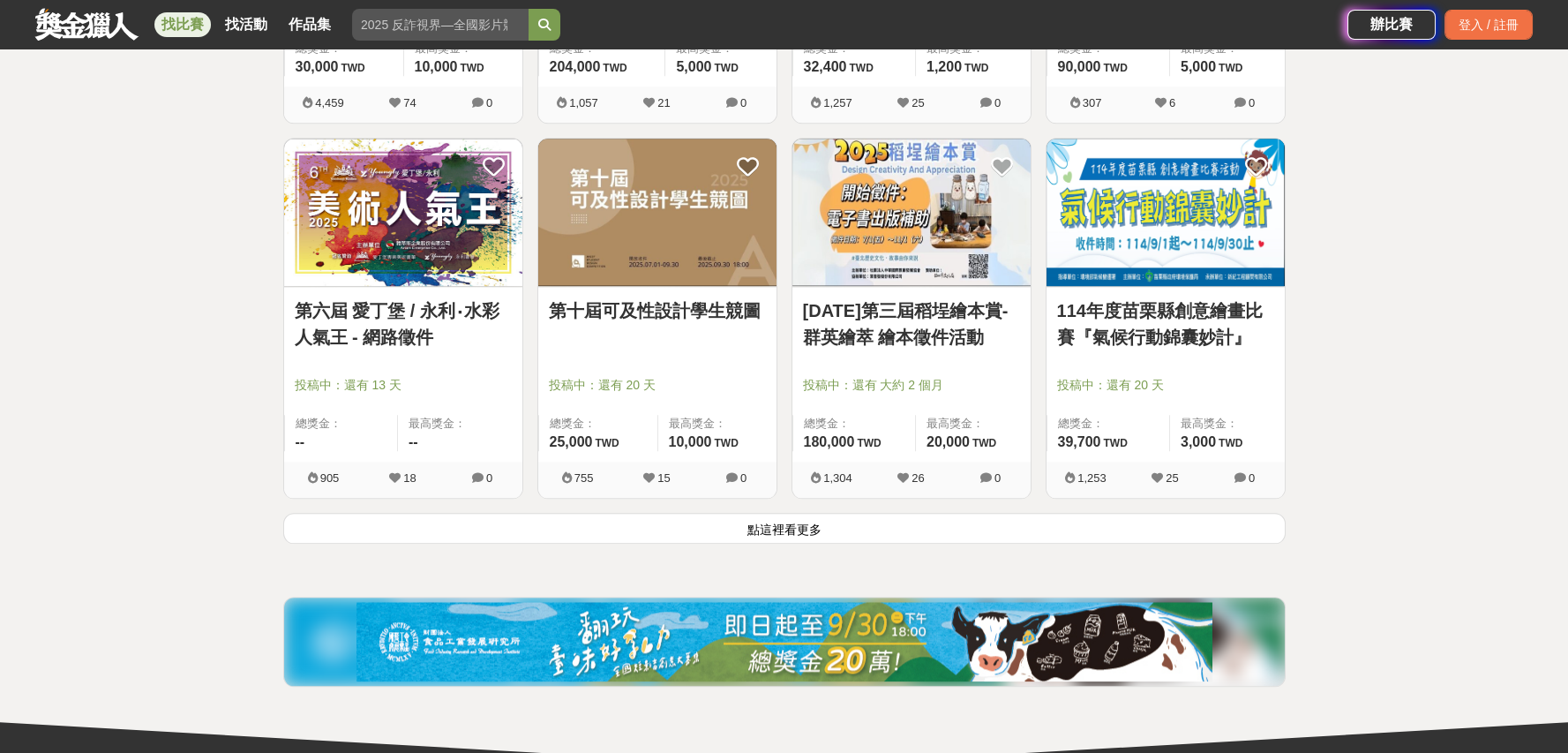
click at [1002, 522] on button "點這裡看更多" at bounding box center [784, 528] width 1002 height 31
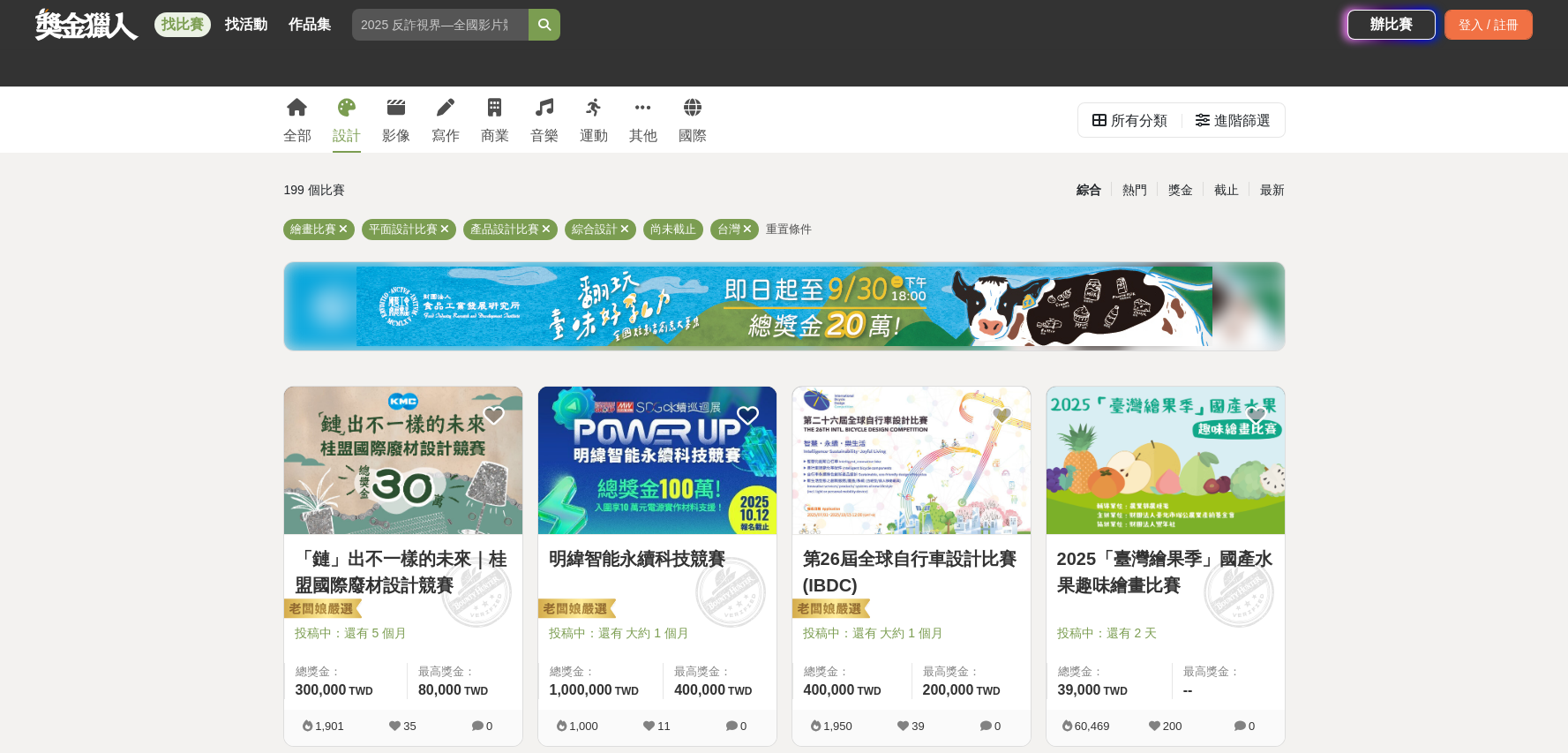
scroll to position [850, 0]
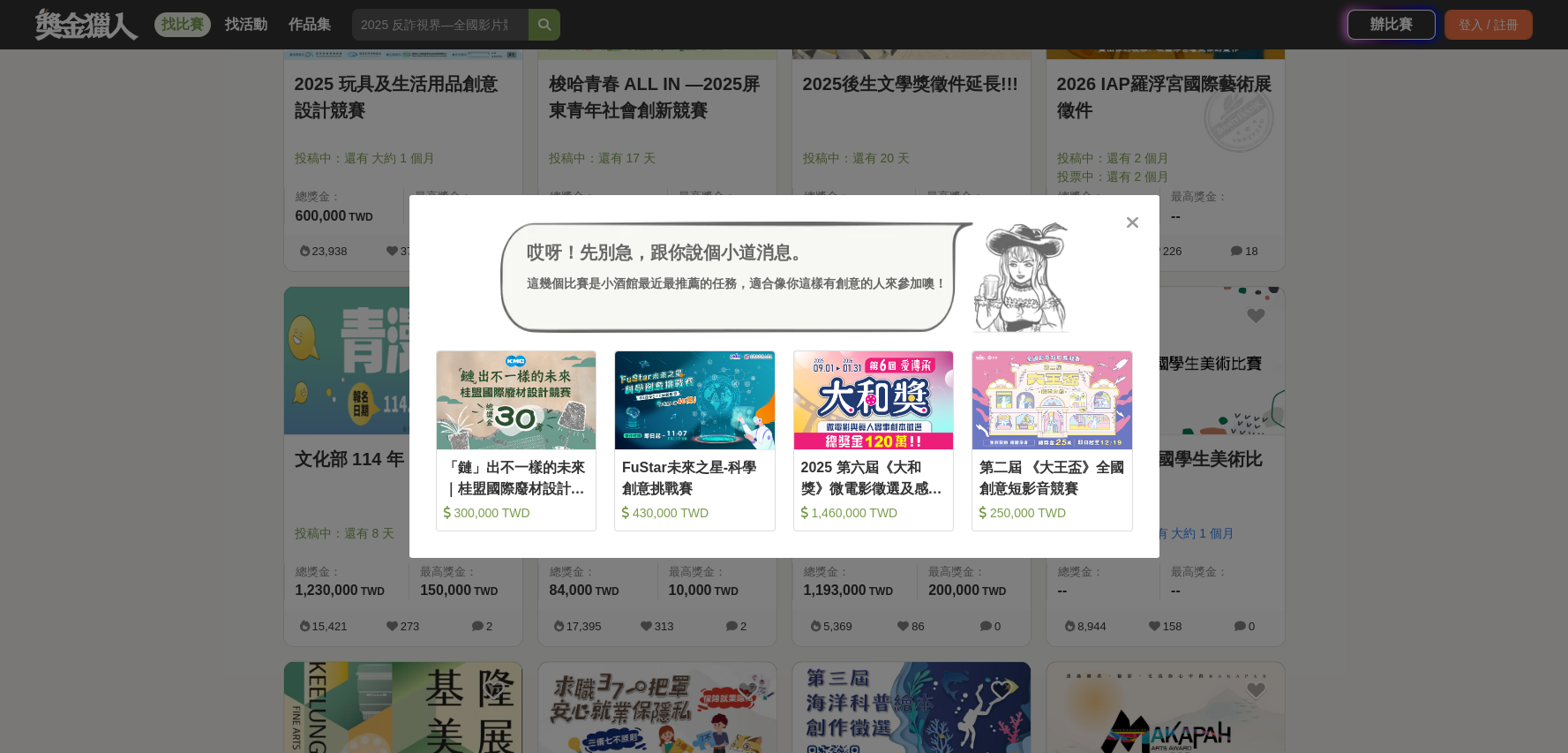
click at [1399, 502] on div "哎呀！先別急，跟你說個小道消息。 這幾個比賽是小酒館最近最推薦的任務，適合像你這樣有創意的人來參加噢！ 收藏 「鏈」出不一樣的未來｜桂盟國際廢材設計競賽 30…" at bounding box center [784, 376] width 1568 height 753
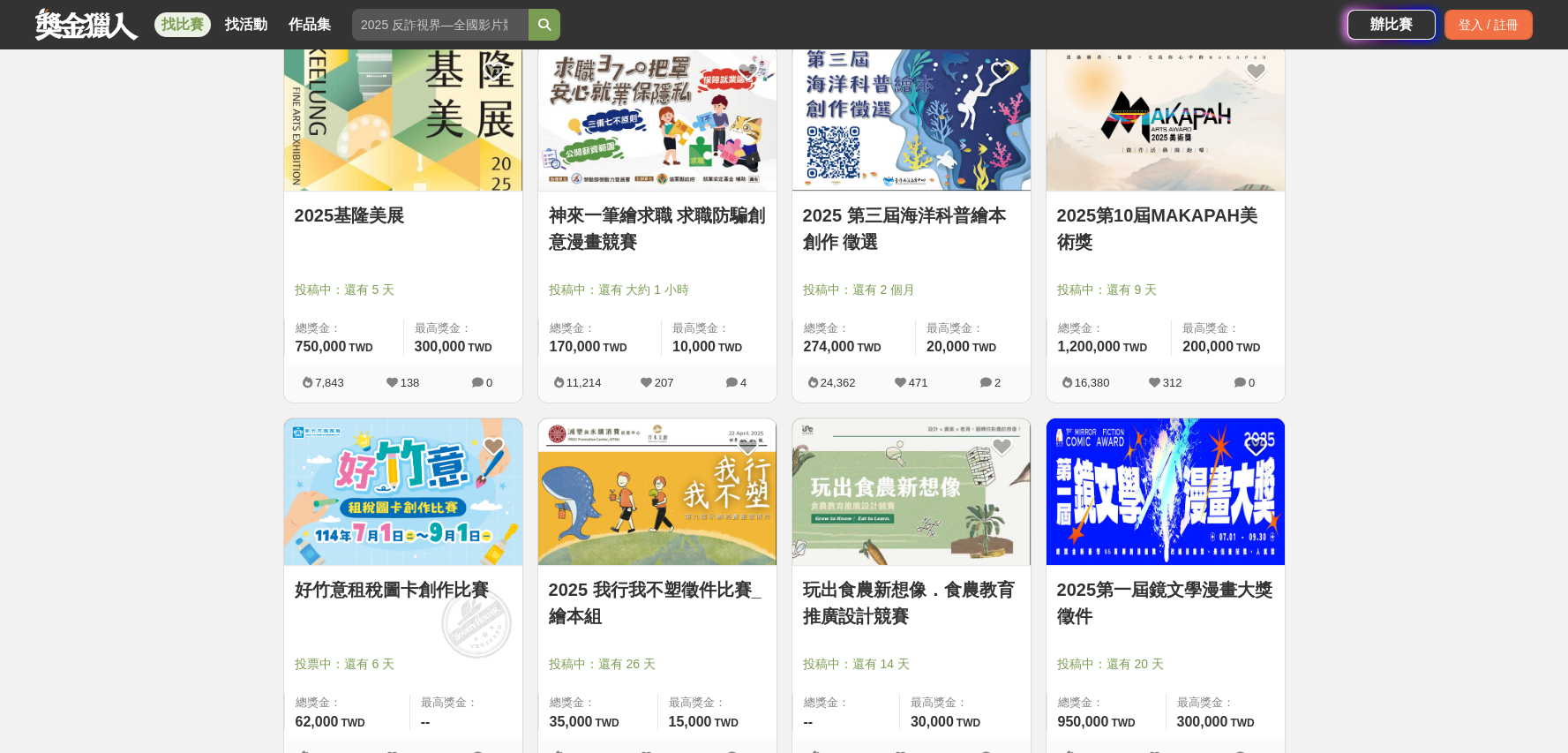
scroll to position [1471, 0]
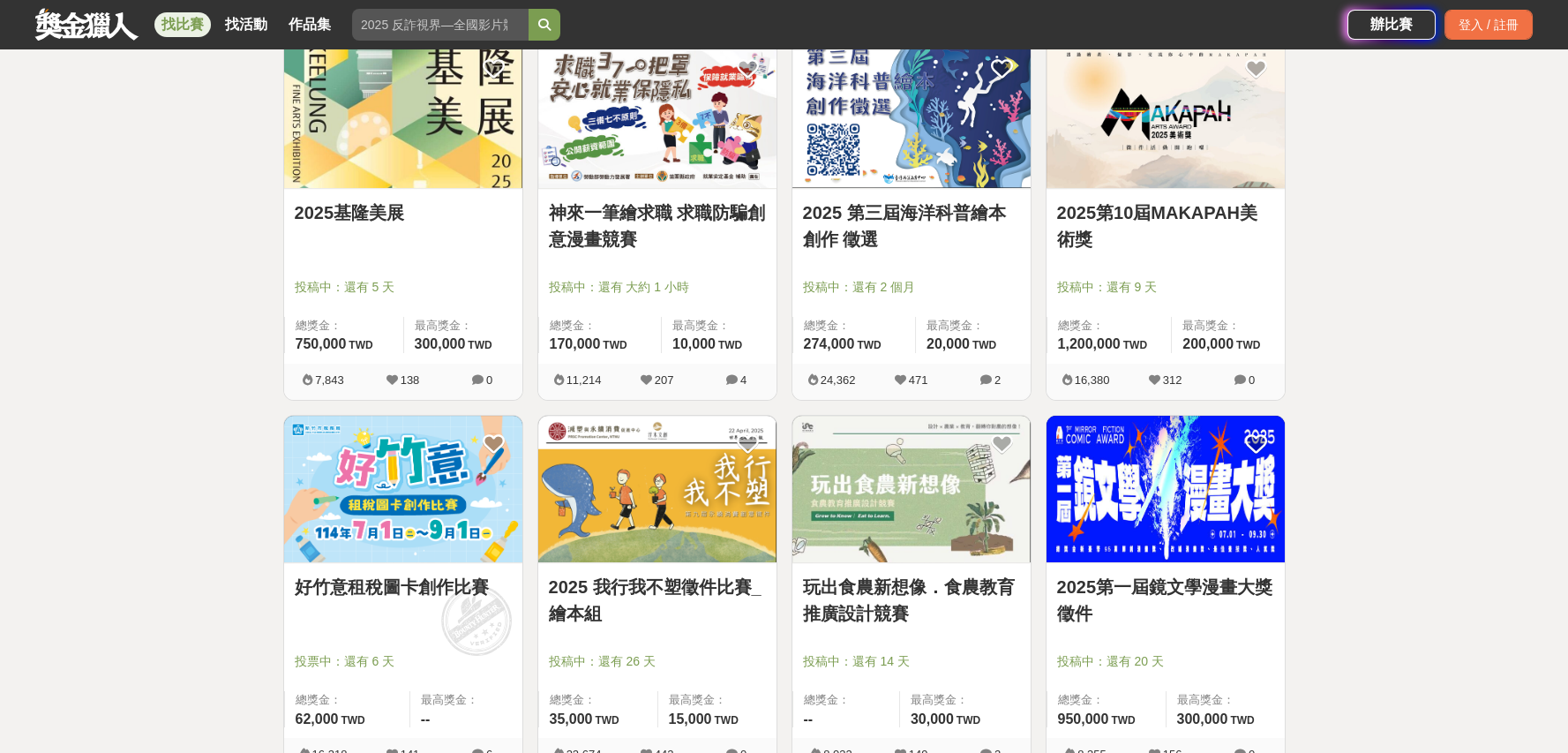
click at [1169, 502] on img at bounding box center [1166, 489] width 239 height 148
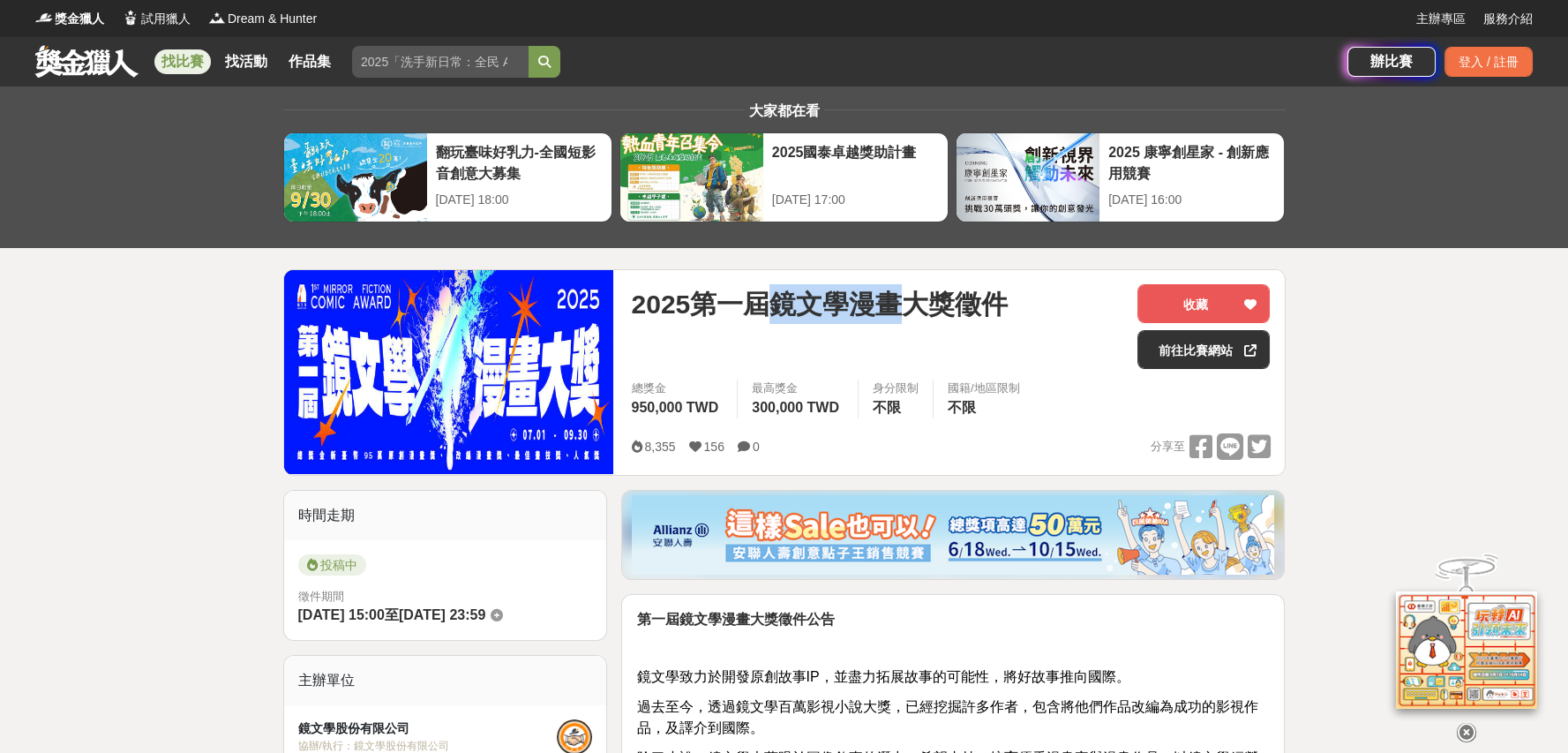
drag, startPoint x: 776, startPoint y: 301, endPoint x: 918, endPoint y: 291, distance: 142.4
click at [918, 291] on span "2025第一屆鏡文學漫畫大獎徵件" at bounding box center [819, 305] width 377 height 40
copy span "鏡文學漫畫"
drag, startPoint x: 953, startPoint y: 300, endPoint x: 772, endPoint y: 310, distance: 181.3
click at [772, 310] on span "2025第一屆鏡文學漫畫大獎徵件" at bounding box center [819, 305] width 377 height 40
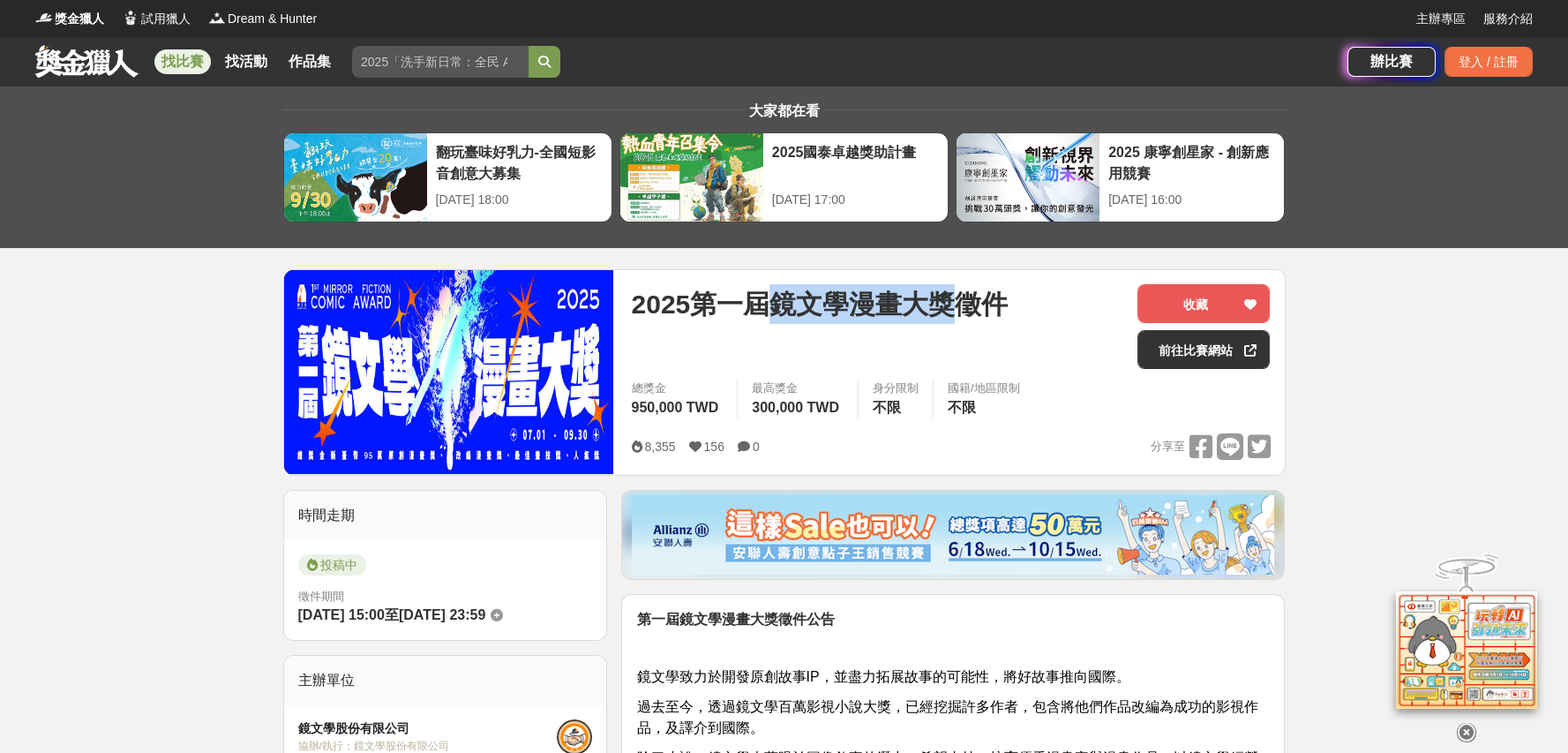
copy span "鏡文學漫畫大獎"
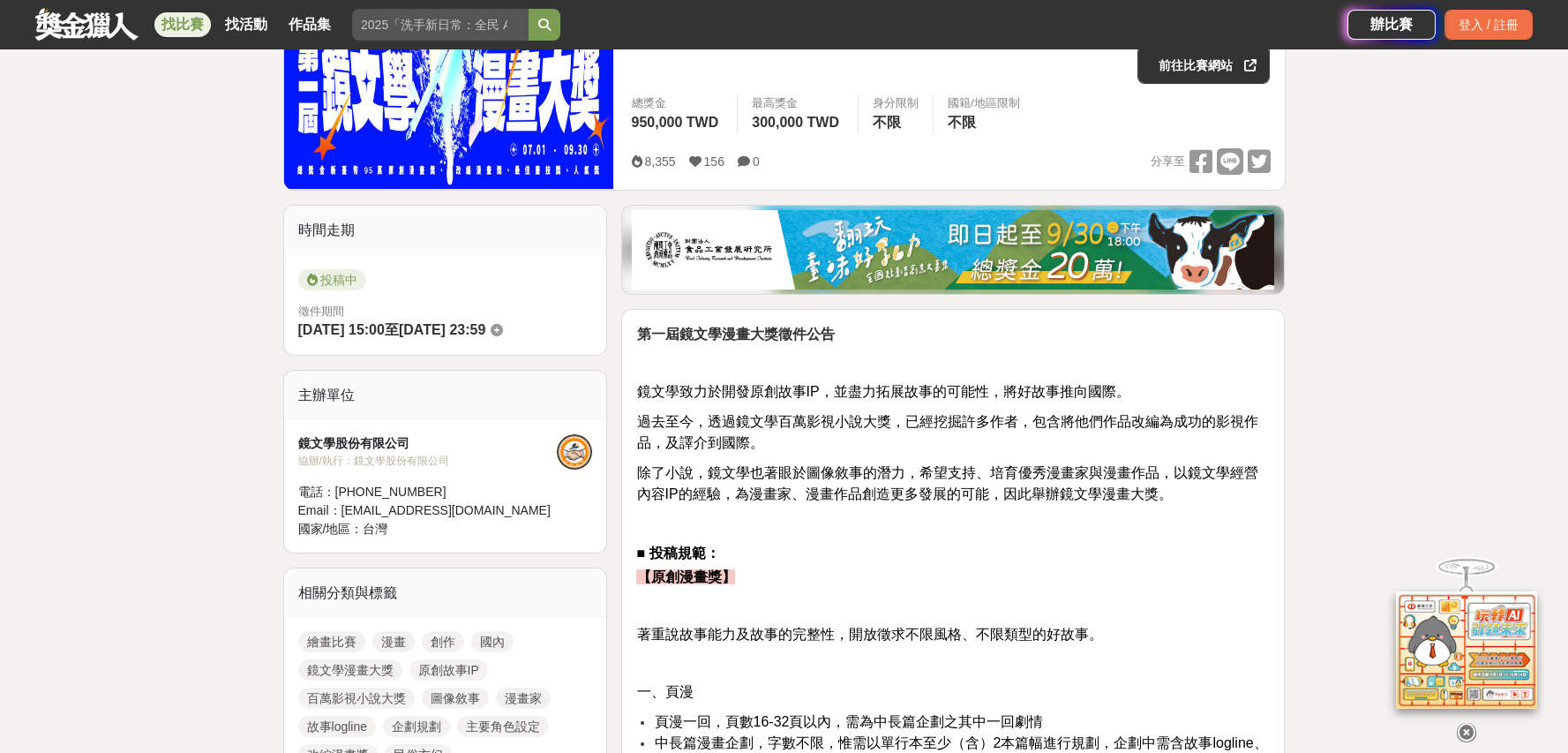
scroll to position [294, 0]
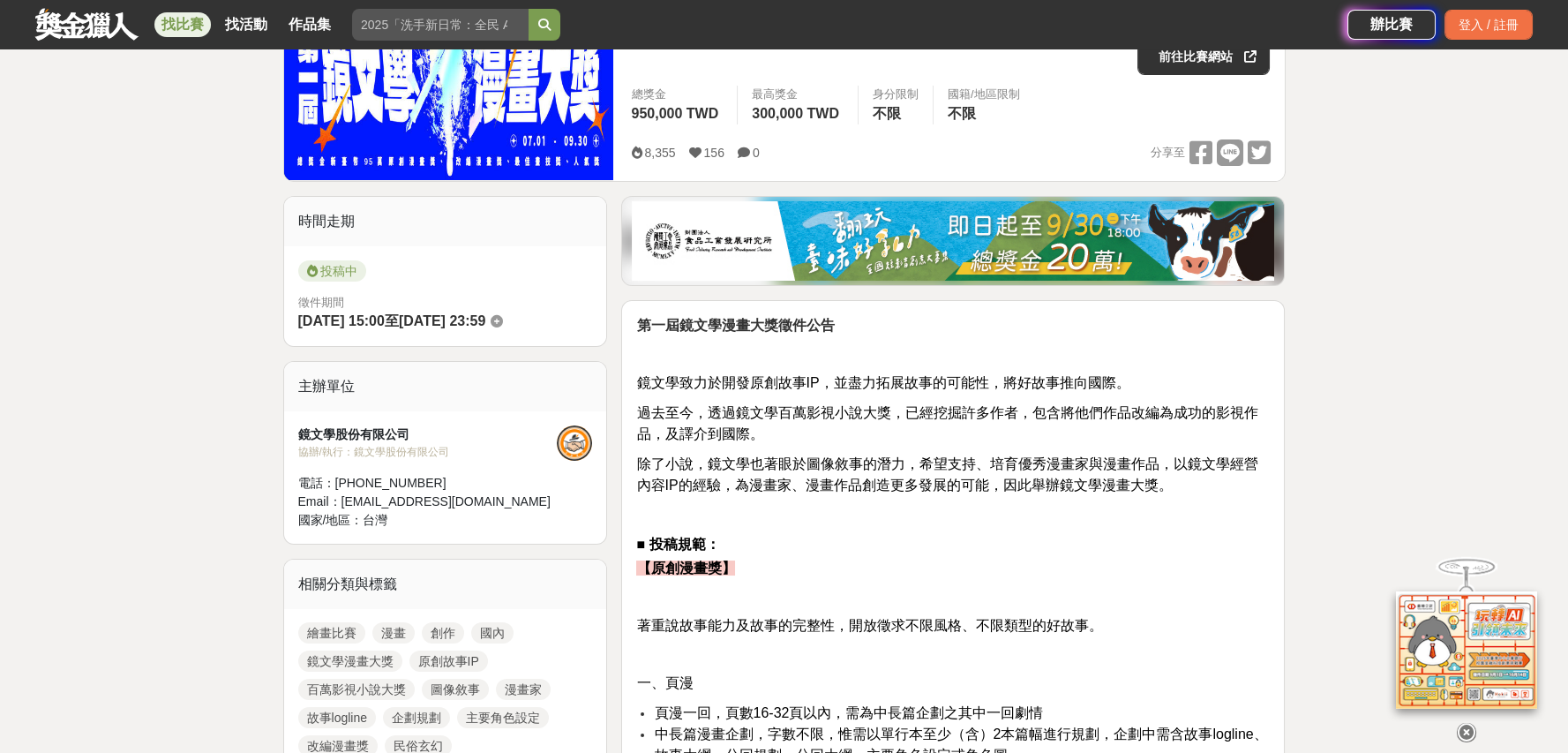
click at [1233, 410] on span "過去至今，透過鏡文學百萬影視小說大獎，已經挖掘許多作者，包含將他們作品改編為成功的影視作品，及譯介到國際。" at bounding box center [946, 423] width 621 height 36
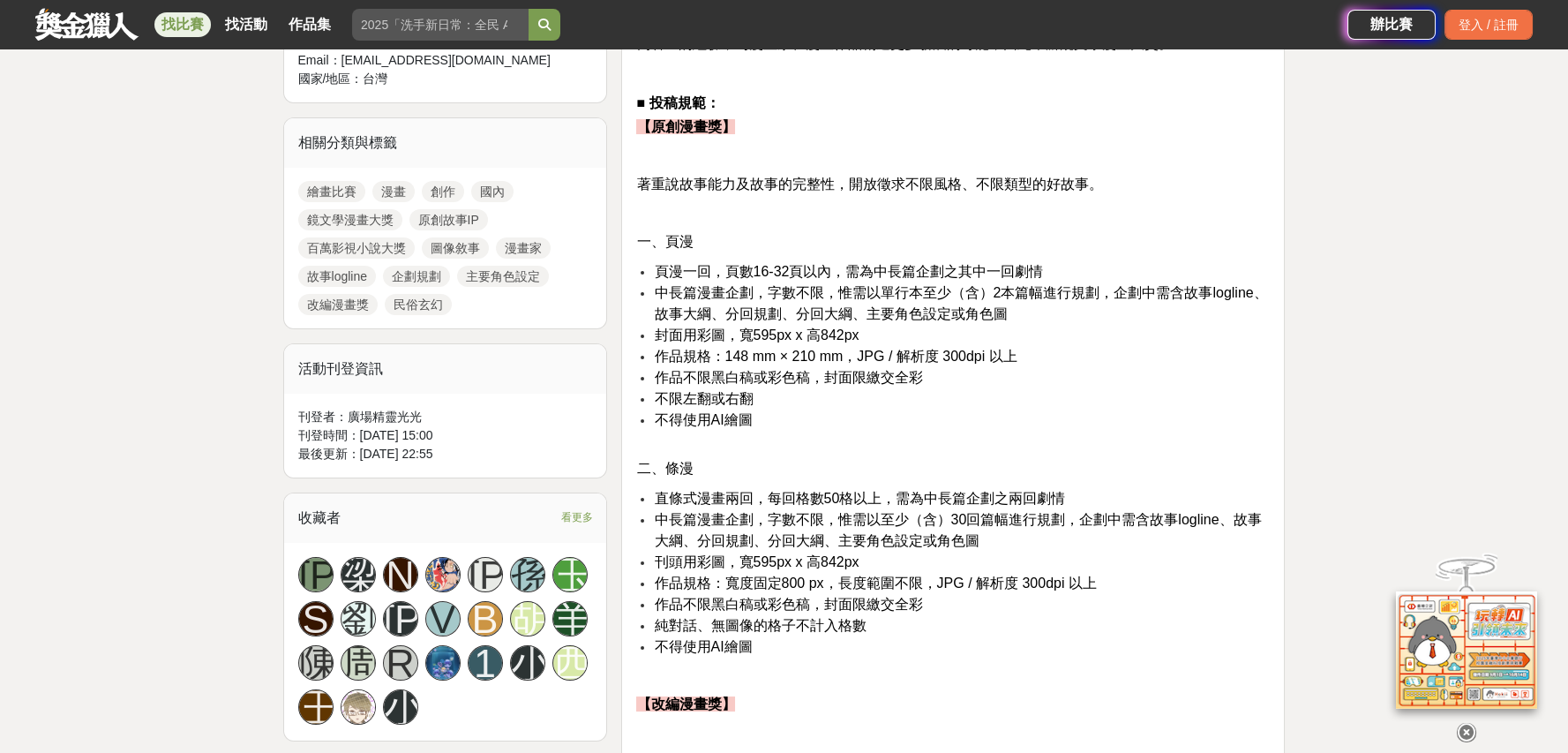
scroll to position [588, 0]
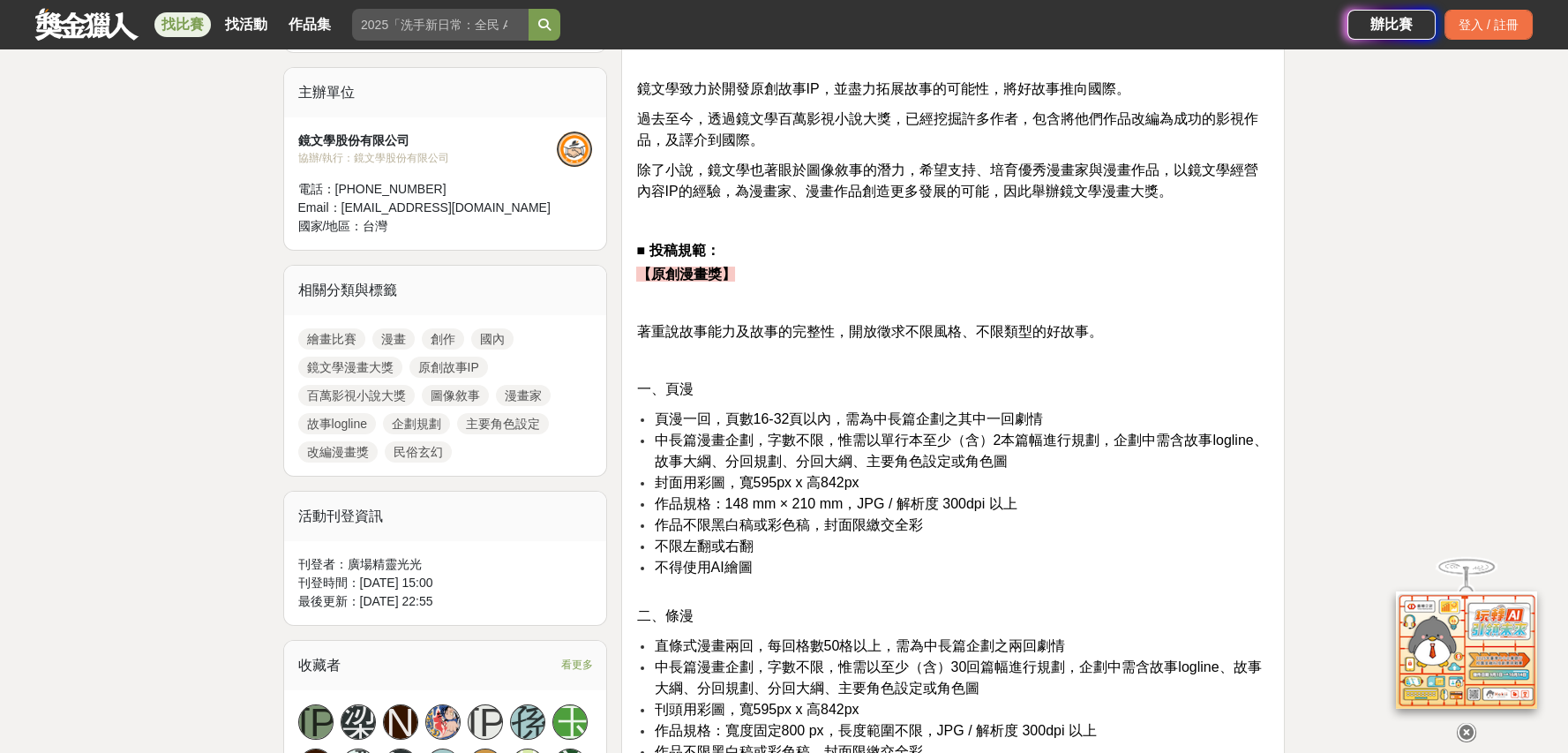
click at [1467, 730] on icon at bounding box center [1466, 732] width 19 height 19
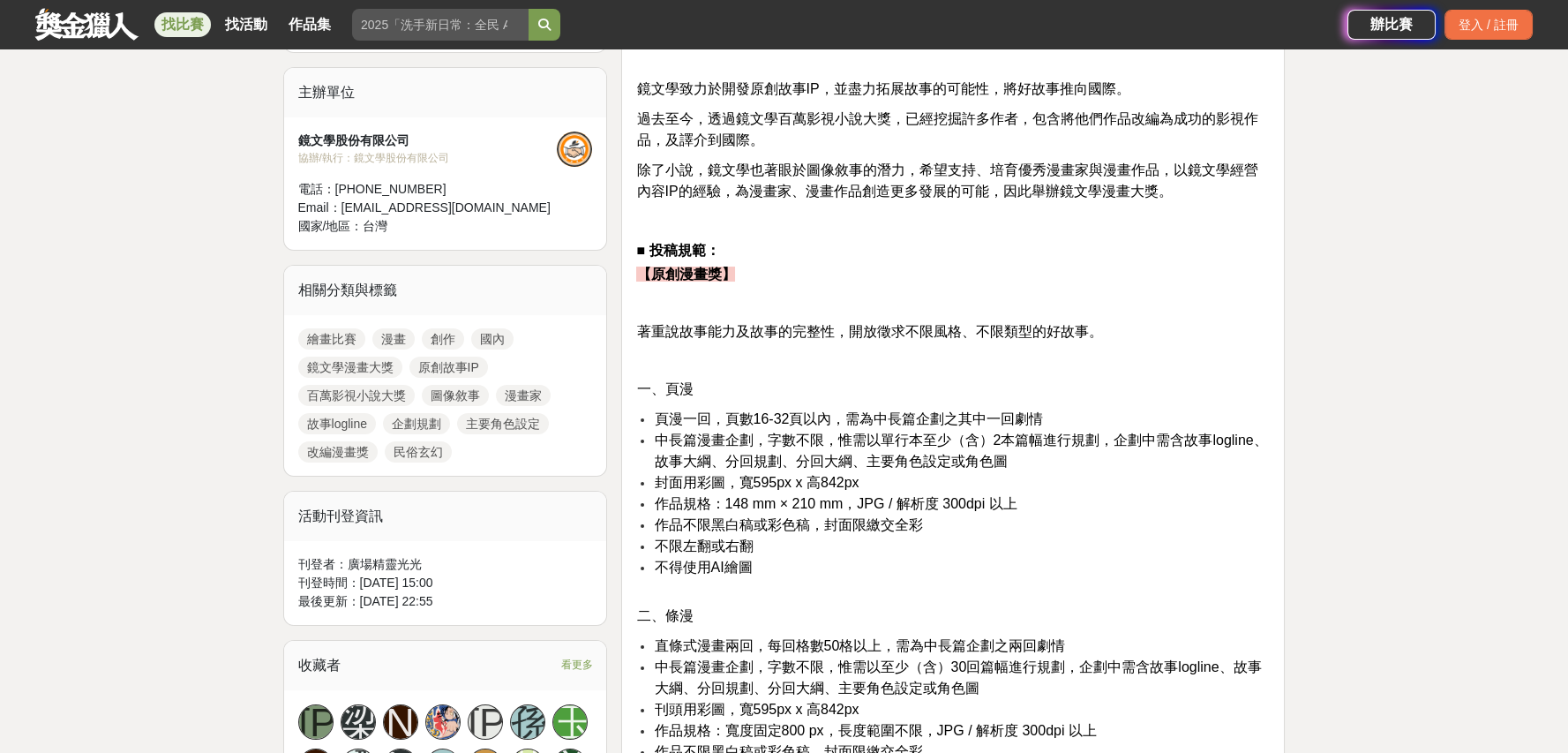
scroll to position [147, 0]
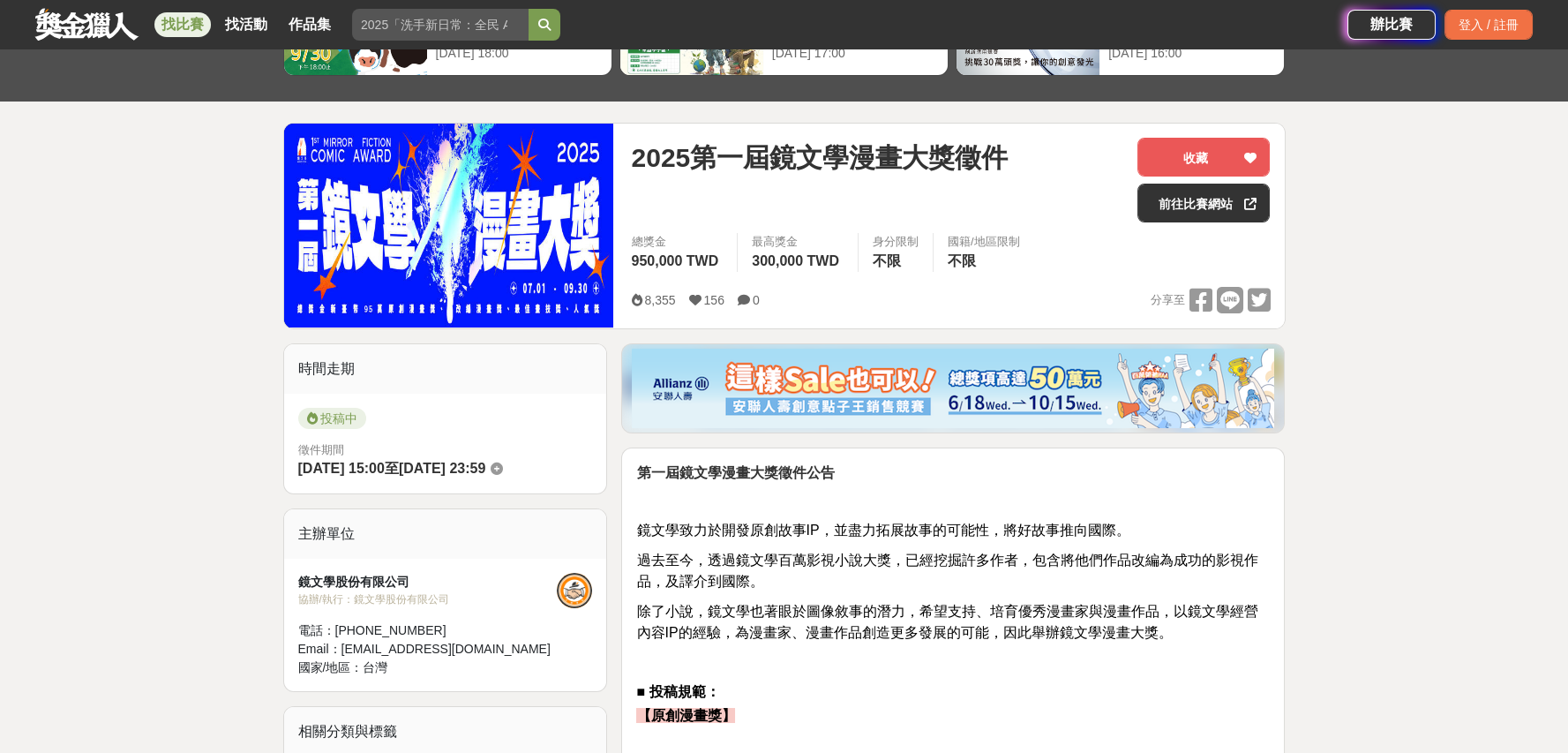
click at [503, 471] on icon at bounding box center [497, 468] width 12 height 12
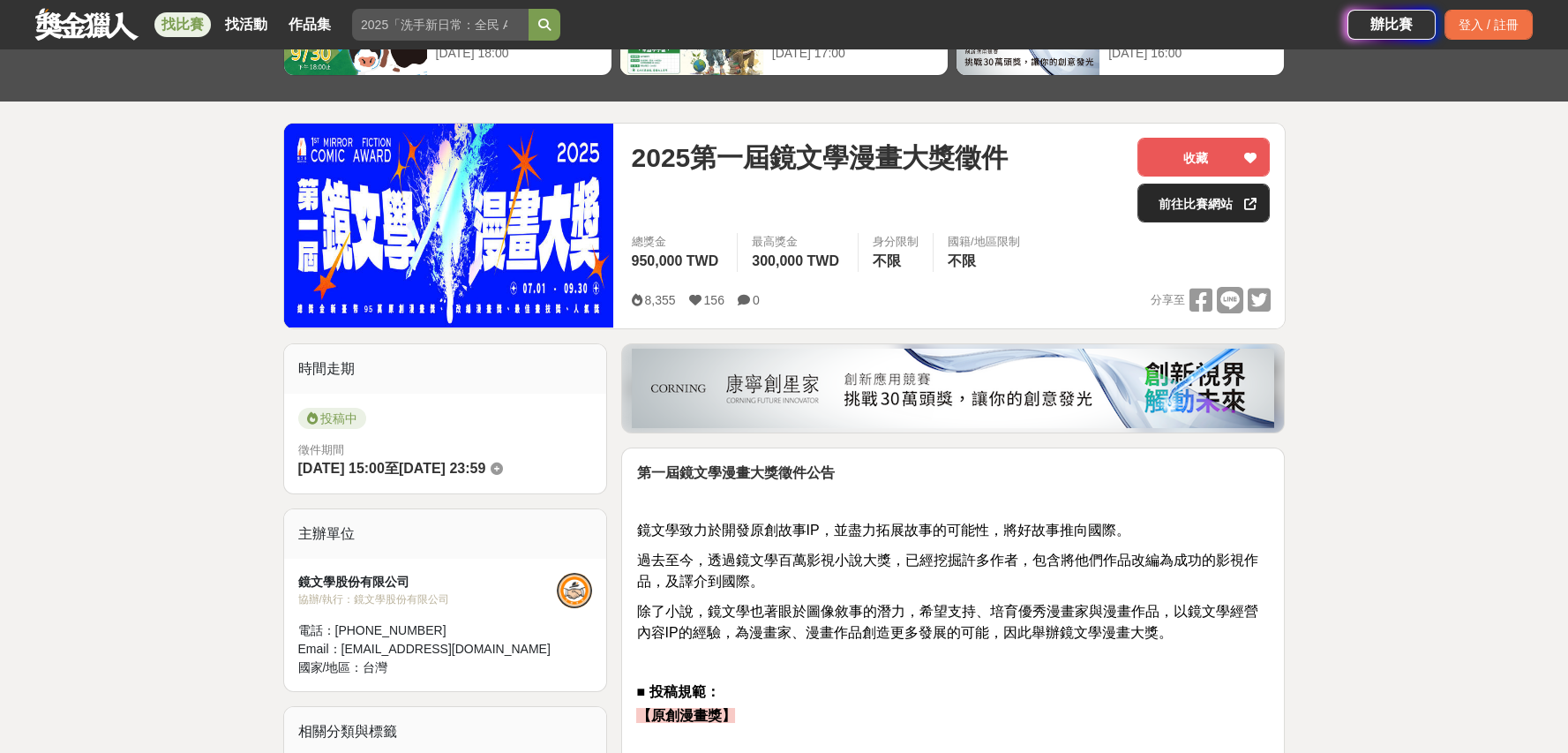
click at [1190, 196] on link "前往比賽網站" at bounding box center [1204, 203] width 133 height 39
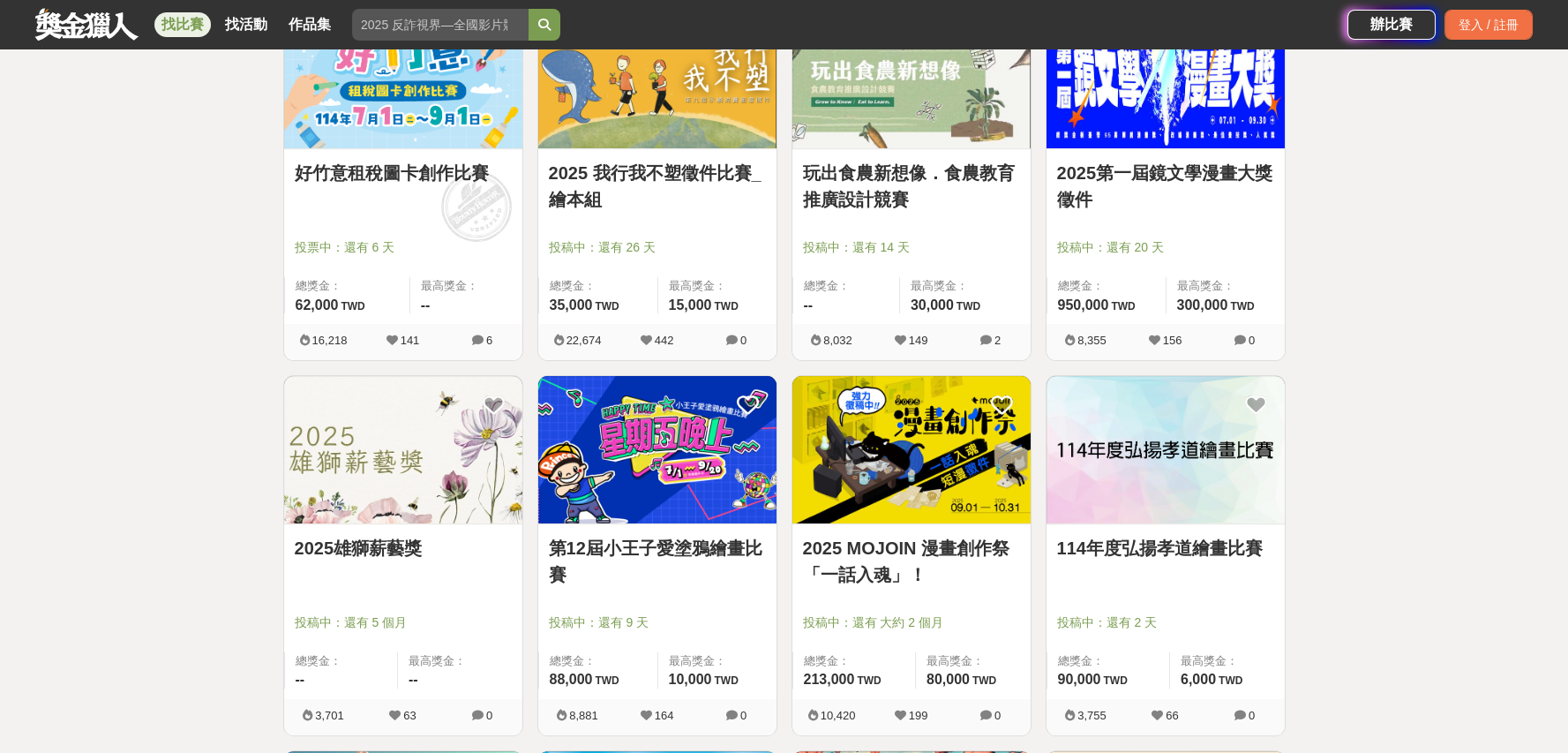
scroll to position [1912, 0]
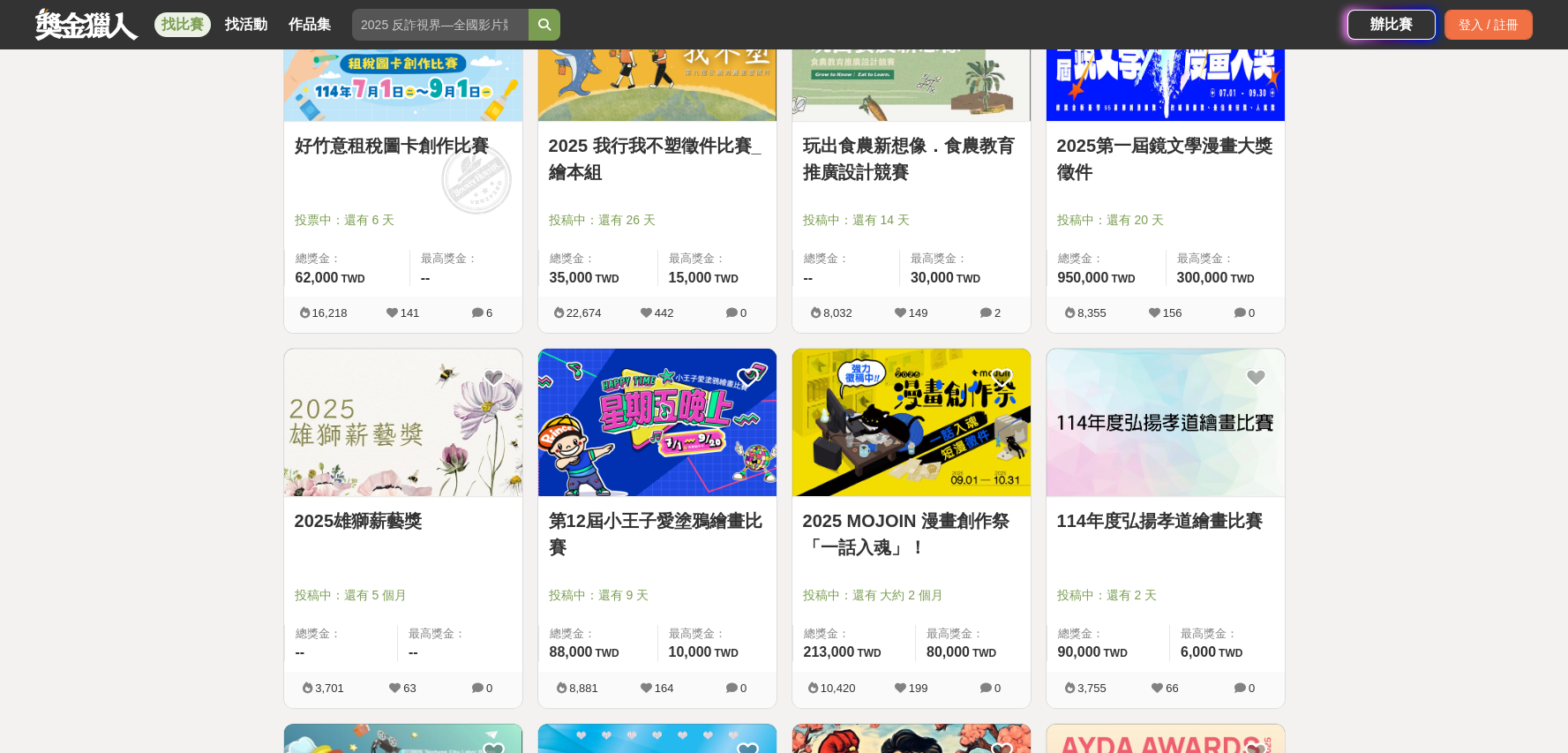
click at [956, 424] on img at bounding box center [911, 422] width 239 height 148
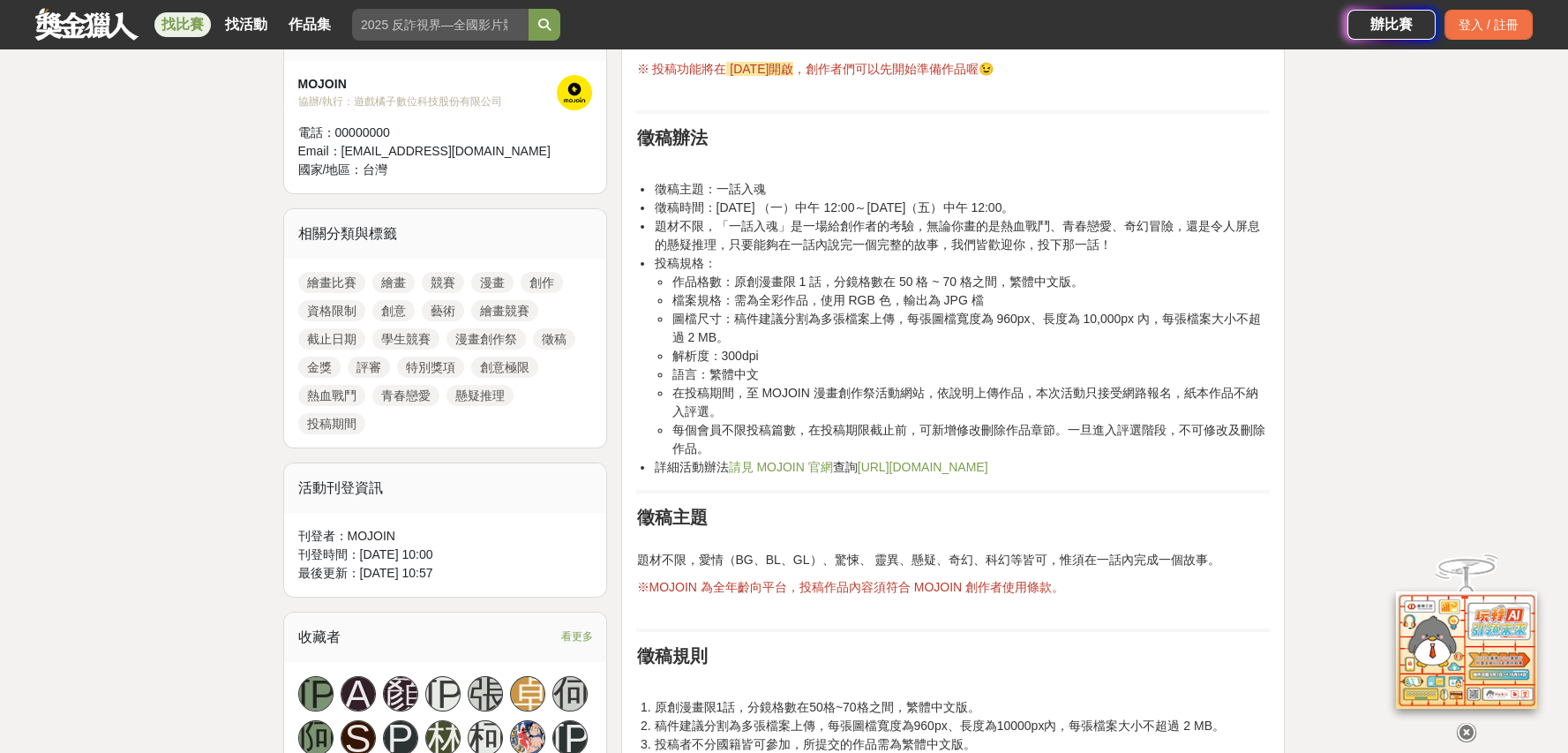
scroll to position [883, 0]
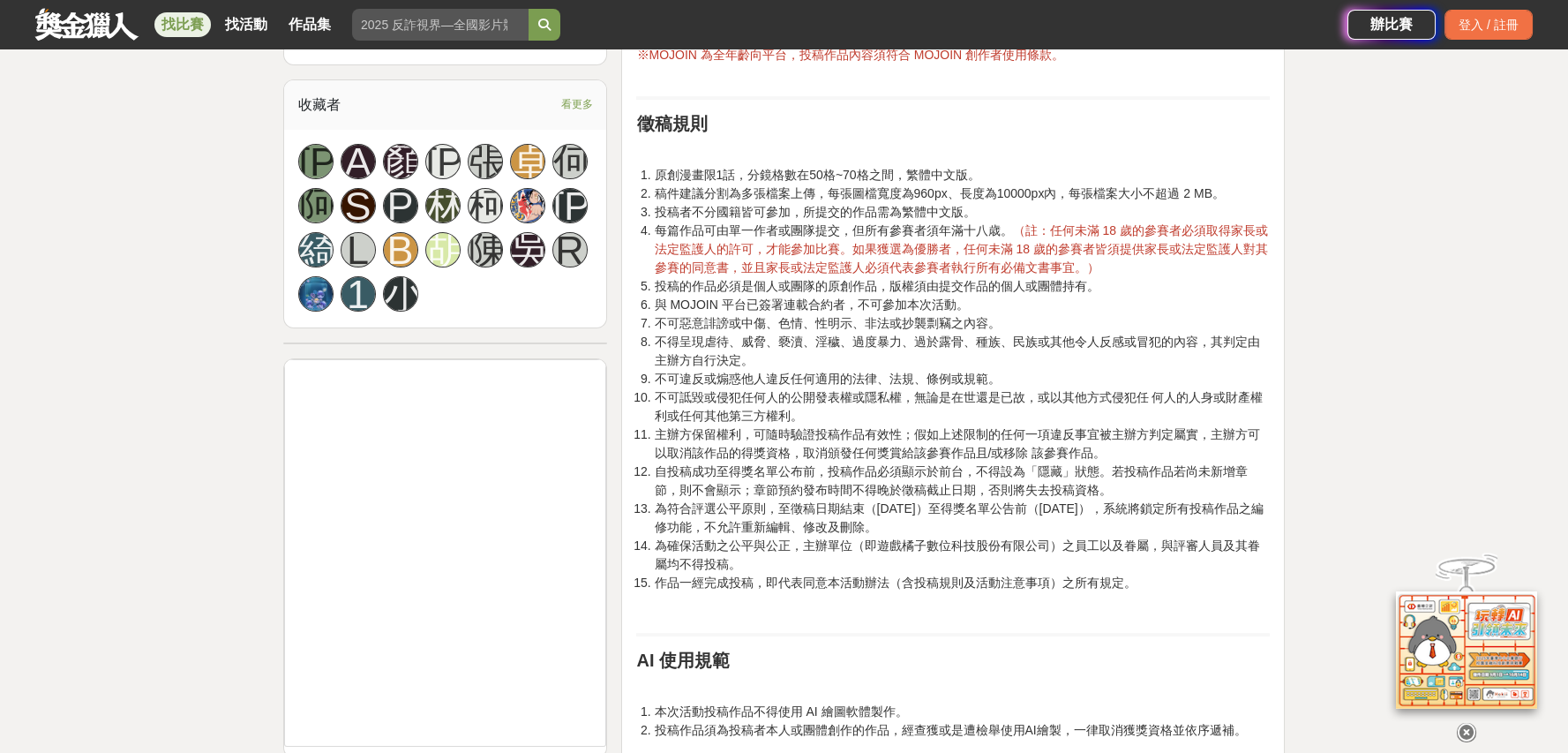
scroll to position [1030, 0]
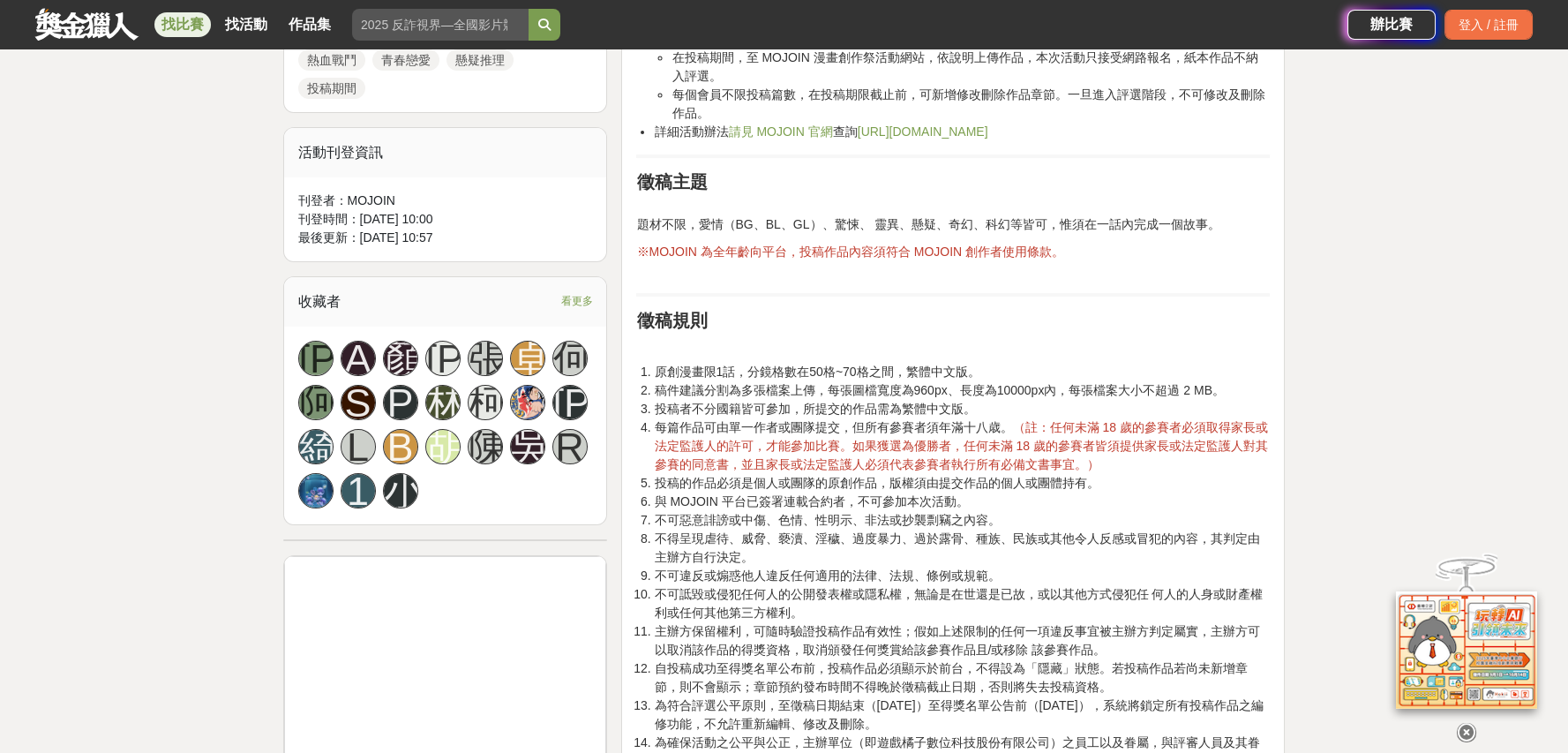
click at [1262, 376] on li "原創漫畫限1話，分鏡格數在50格~70格之間，繁體中文版。" at bounding box center [961, 372] width 616 height 19
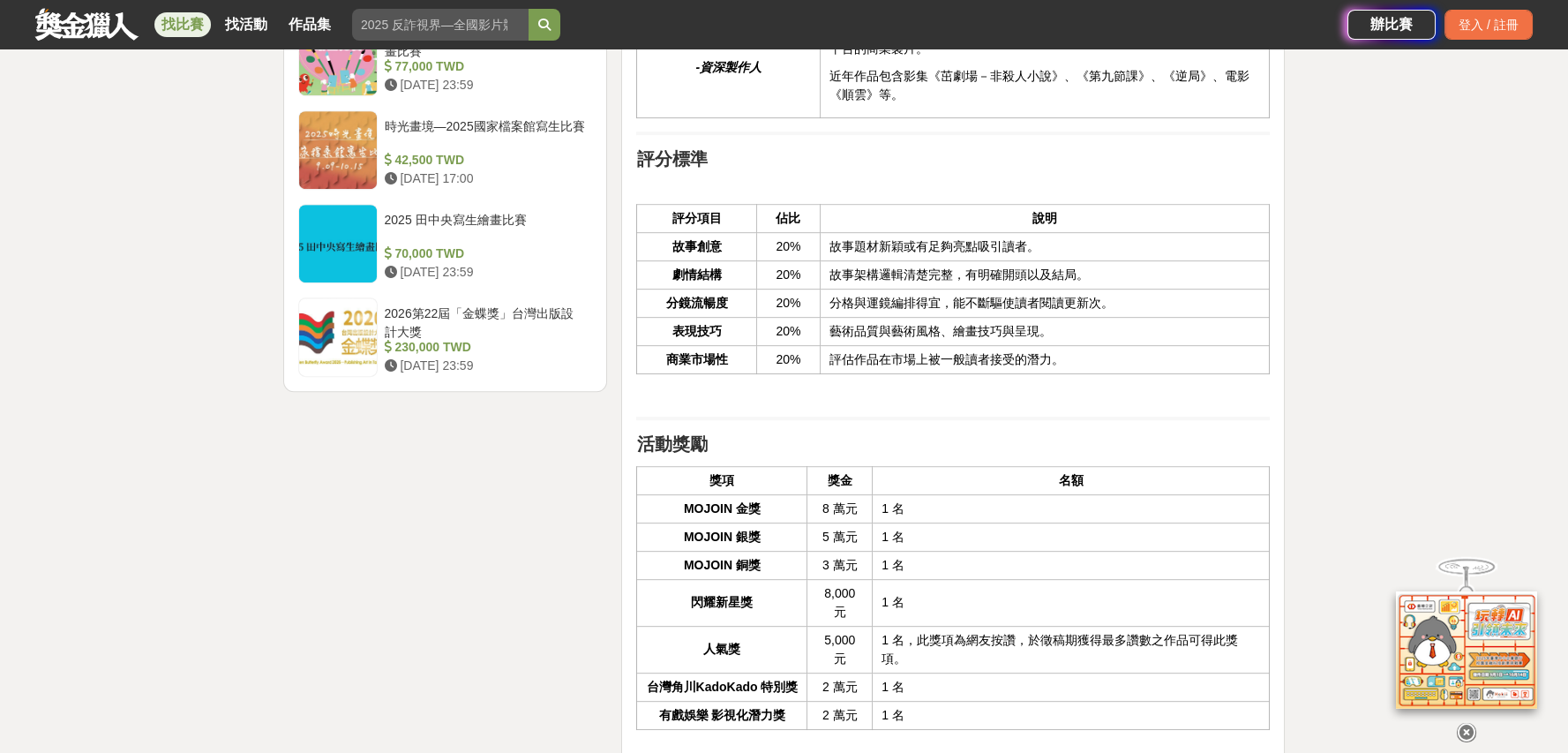
scroll to position [2943, 0]
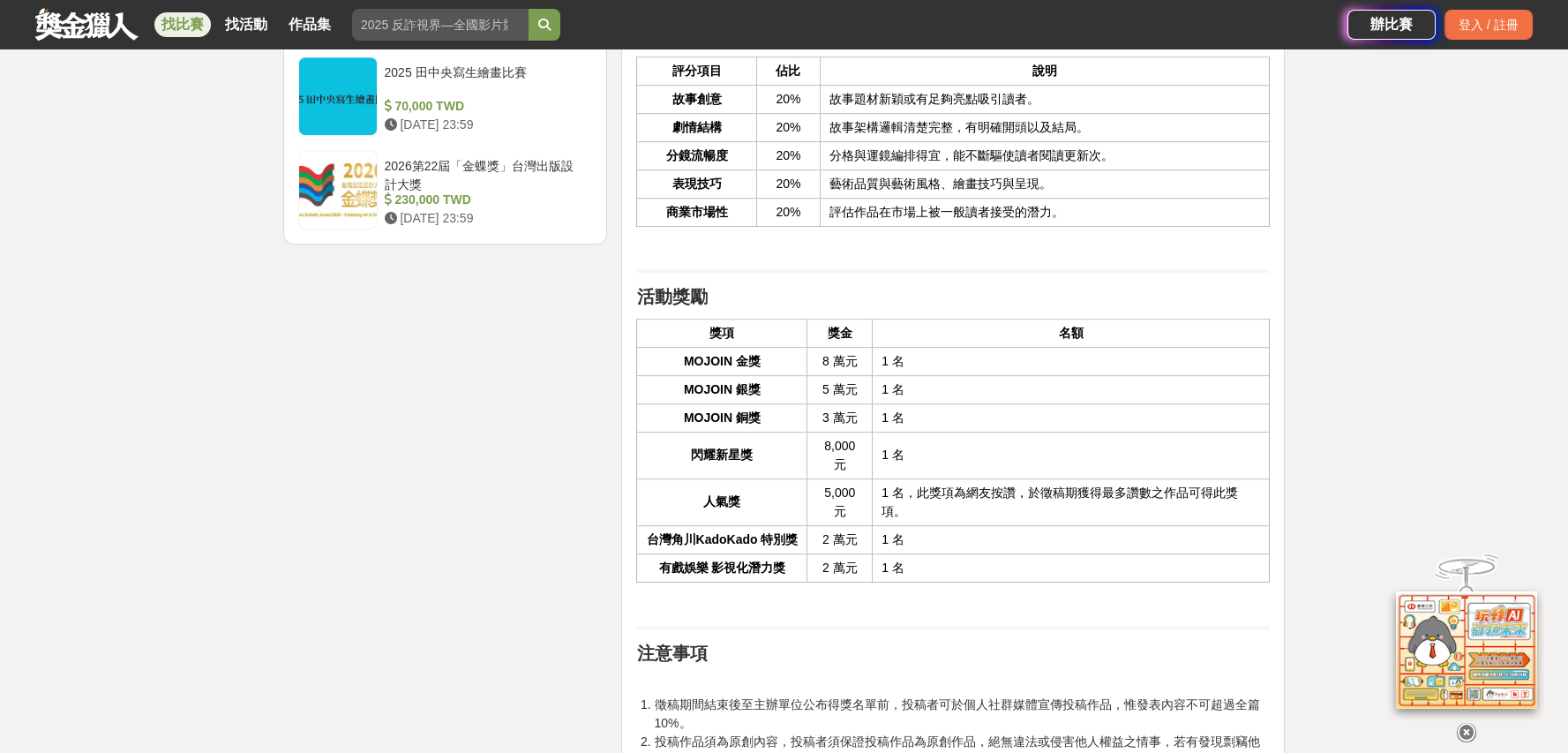
click at [1464, 739] on icon at bounding box center [1466, 732] width 19 height 19
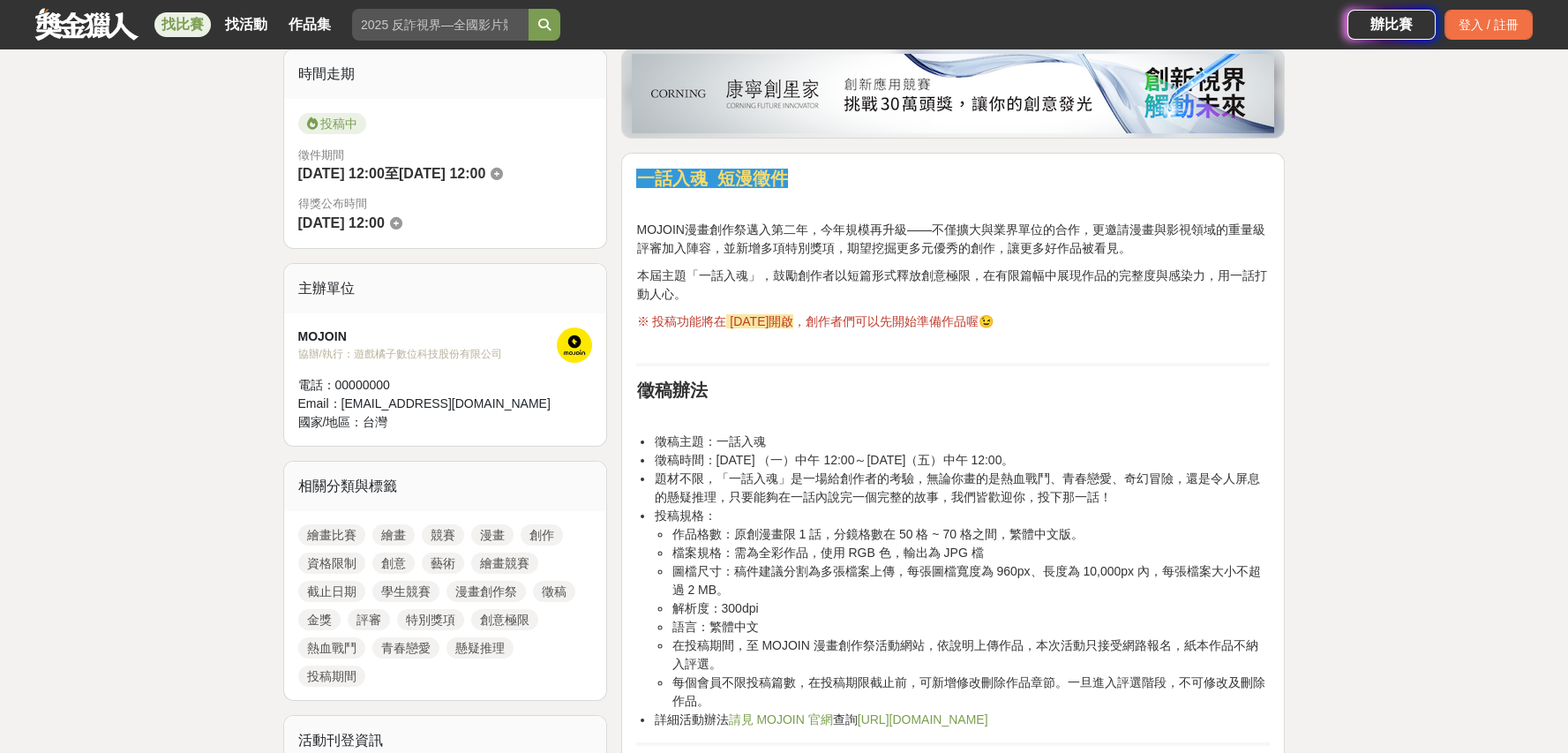
scroll to position [0, 0]
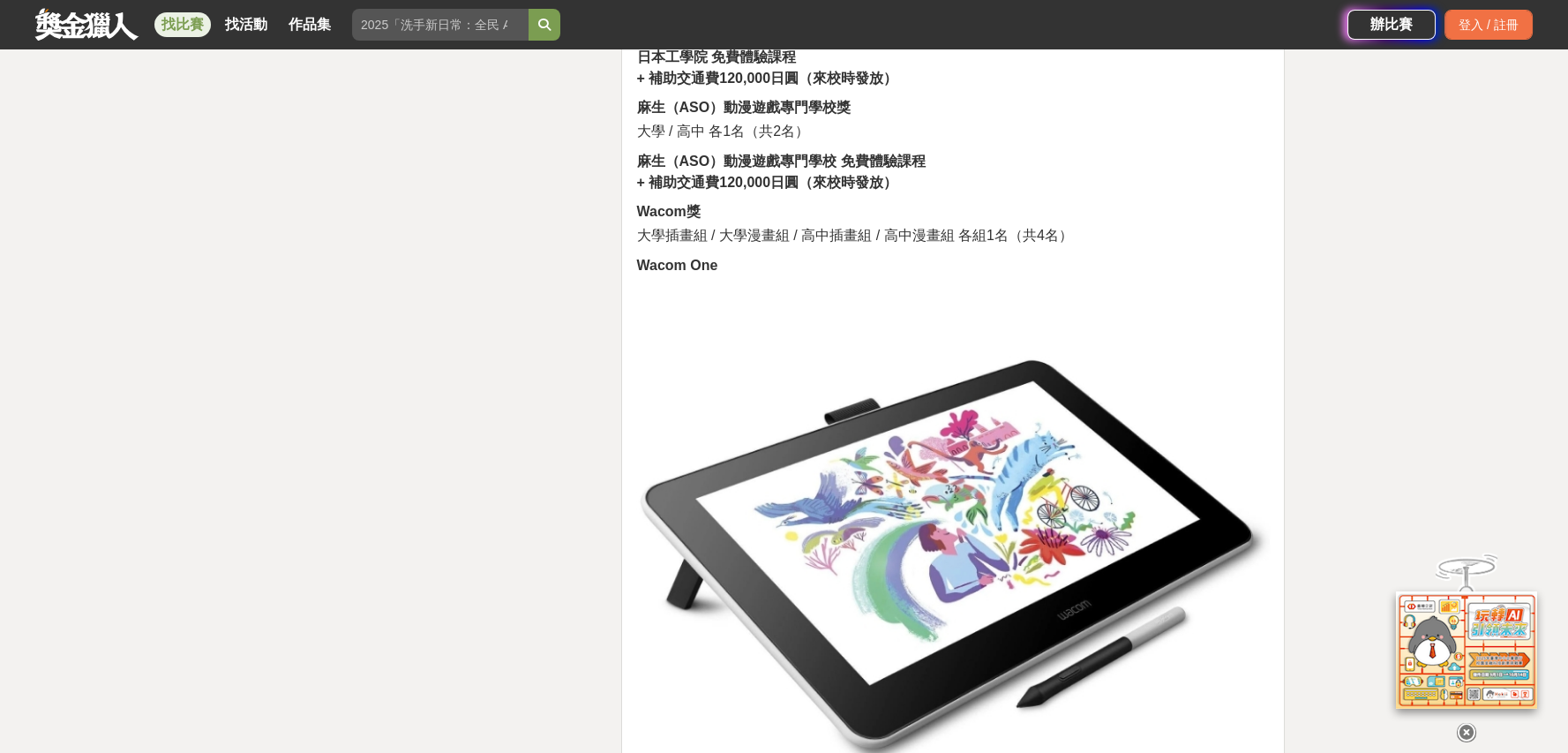
scroll to position [4671, 0]
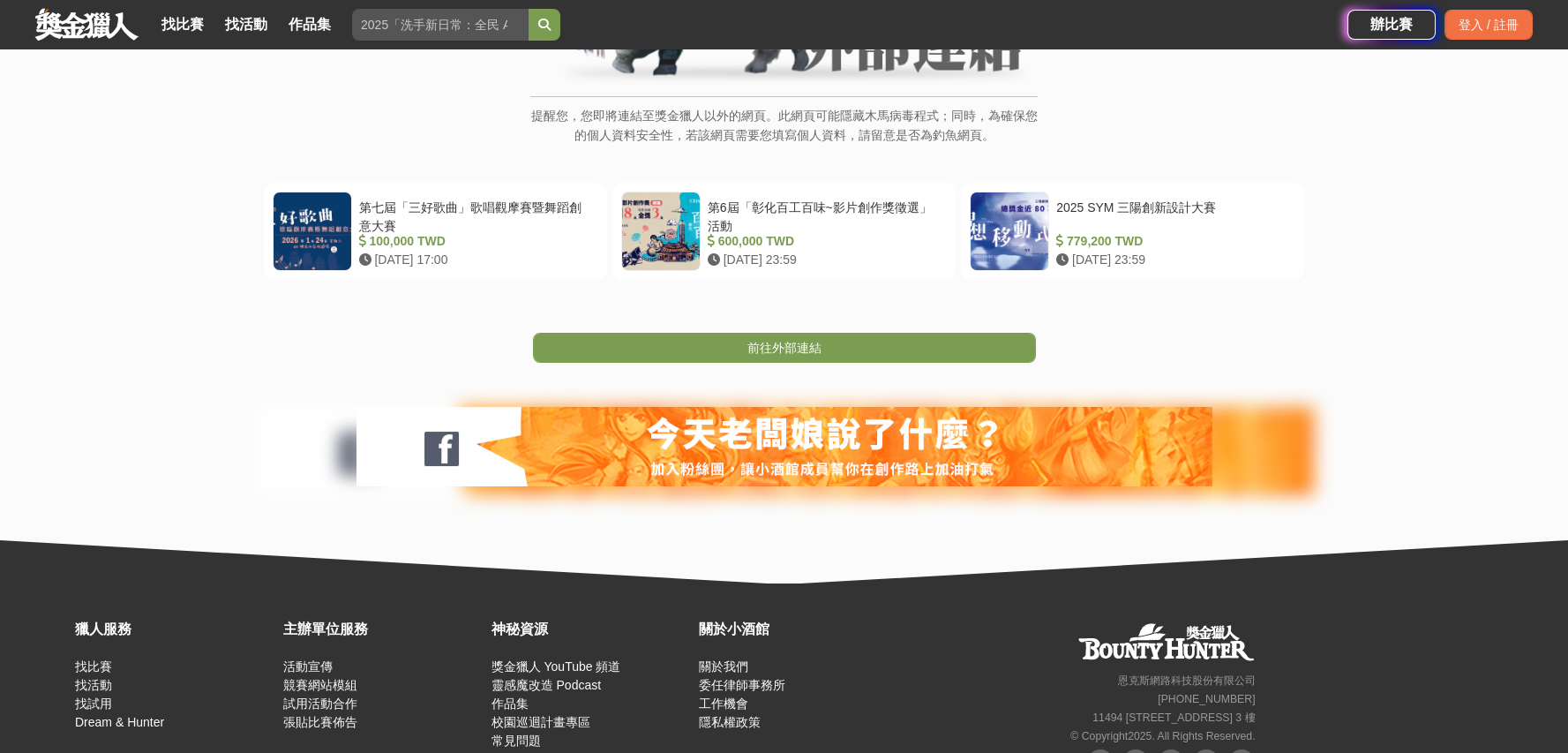
scroll to position [294, 0]
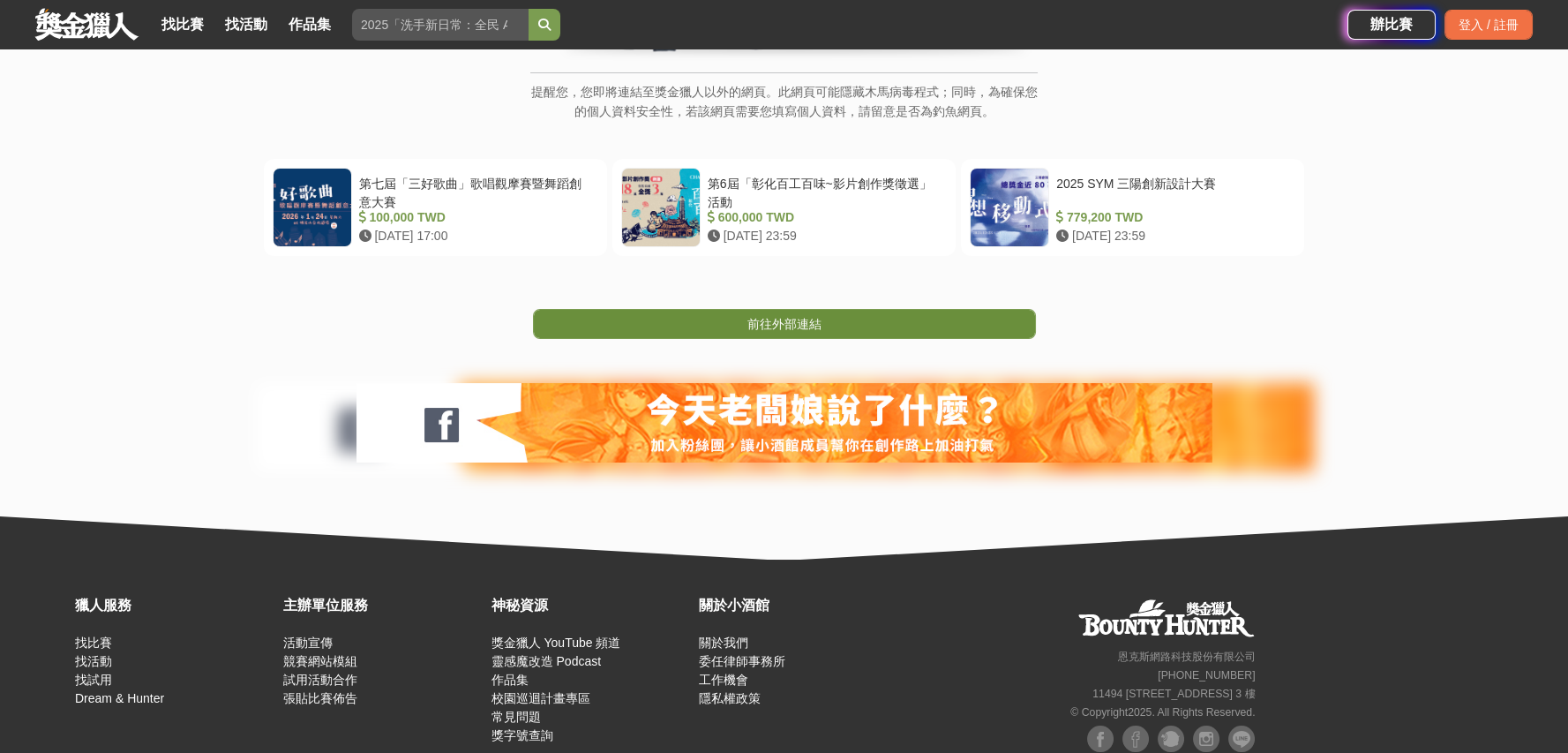
click at [859, 327] on link "前往外部連結" at bounding box center [784, 324] width 503 height 30
